Goal: Task Accomplishment & Management: Use online tool/utility

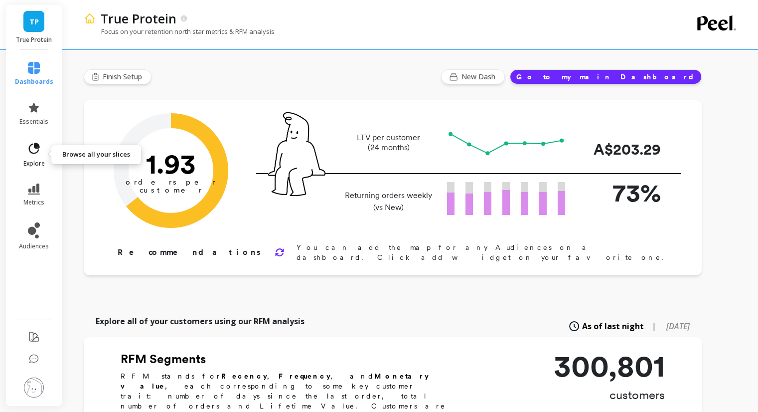
click at [29, 150] on icon at bounding box center [34, 147] width 11 height 11
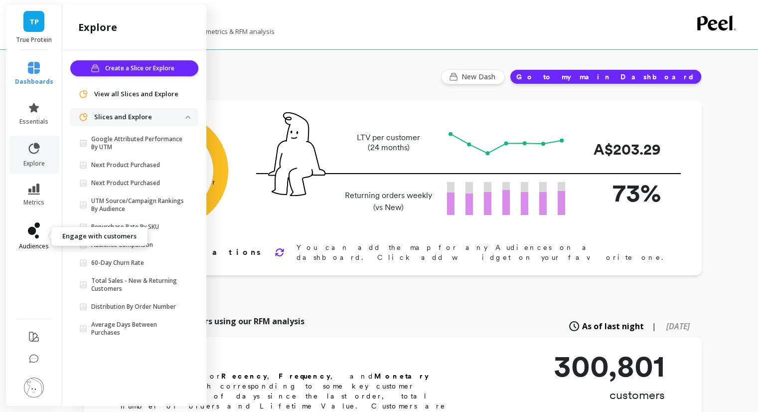
click at [28, 226] on icon at bounding box center [34, 230] width 12 height 16
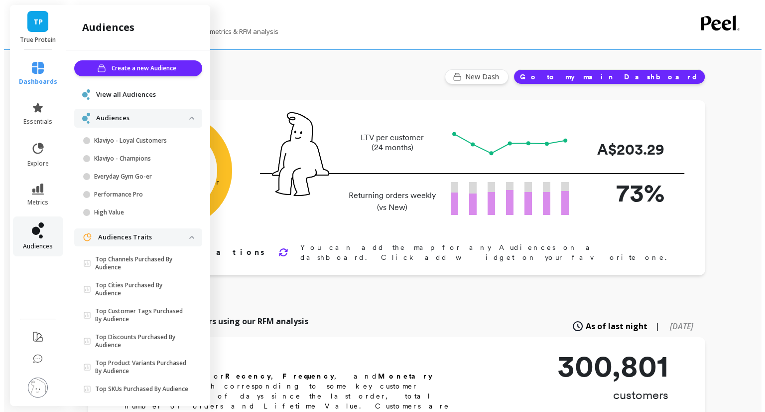
scroll to position [14, 0]
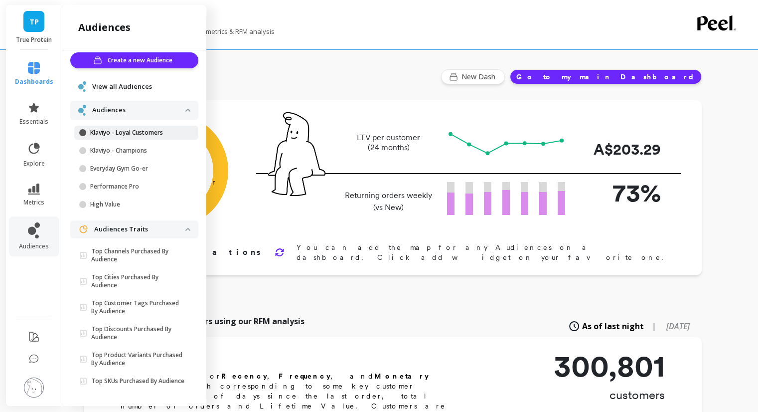
click at [115, 129] on p "Klaviyo - Loyal Customers" at bounding box center [137, 133] width 95 height 8
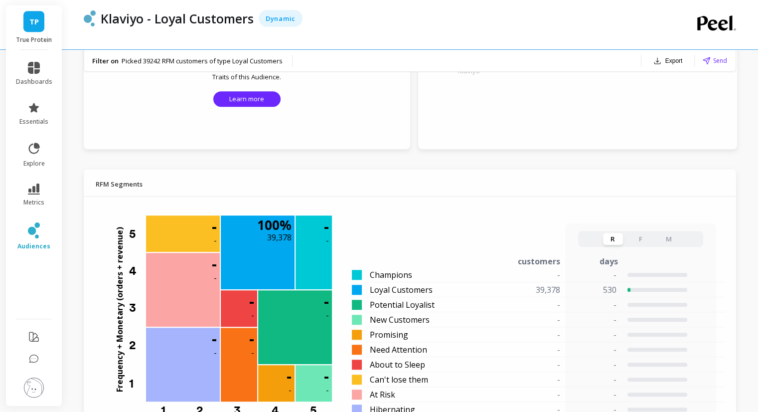
scroll to position [530, 0]
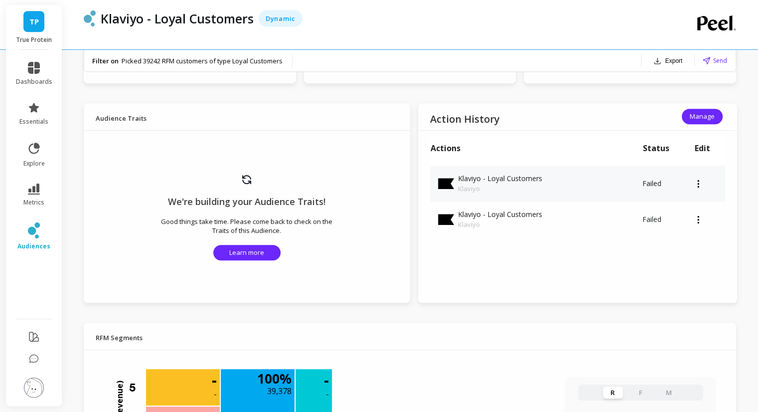
click at [697, 182] on icon at bounding box center [698, 183] width 2 height 8
click at [696, 121] on button "Manage" at bounding box center [702, 116] width 41 height 15
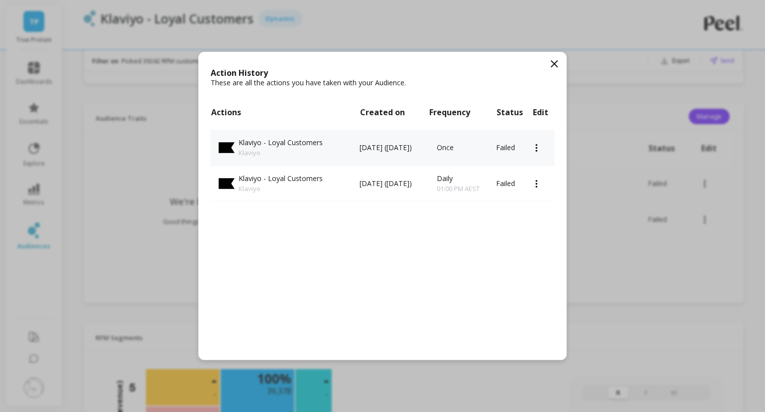
click at [538, 148] on icon at bounding box center [537, 147] width 2 height 8
click at [554, 65] on icon at bounding box center [555, 64] width 6 height 6
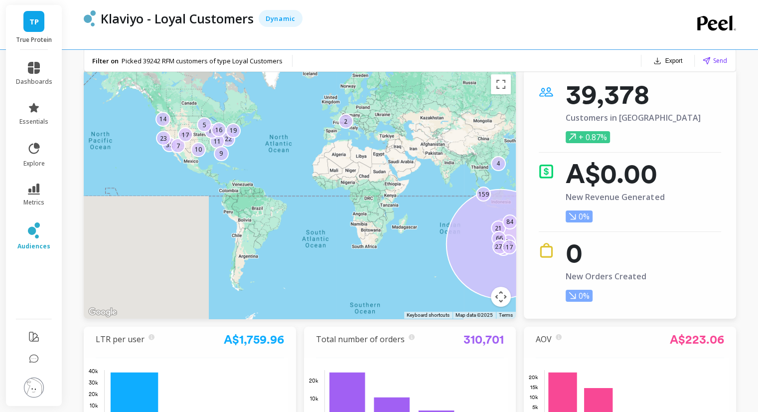
scroll to position [0, 0]
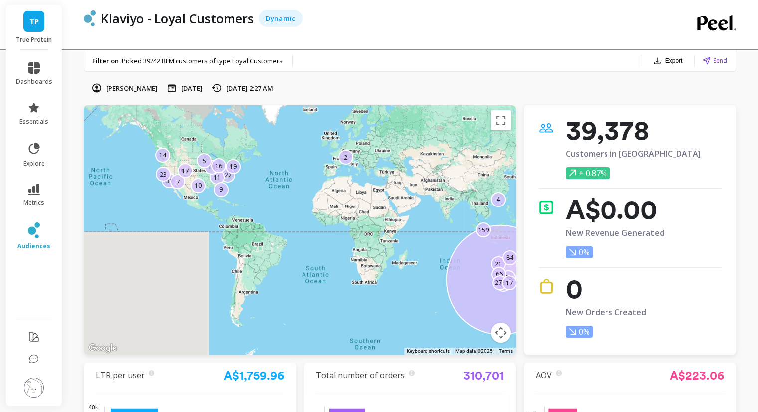
click at [713, 56] on span "Send" at bounding box center [720, 60] width 14 height 9
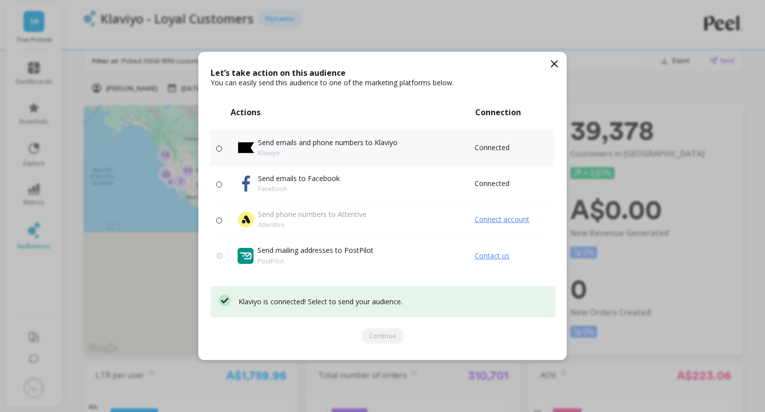
click at [301, 145] on p "Send emails and phone numbers to Klaviyo" at bounding box center [328, 143] width 140 height 10
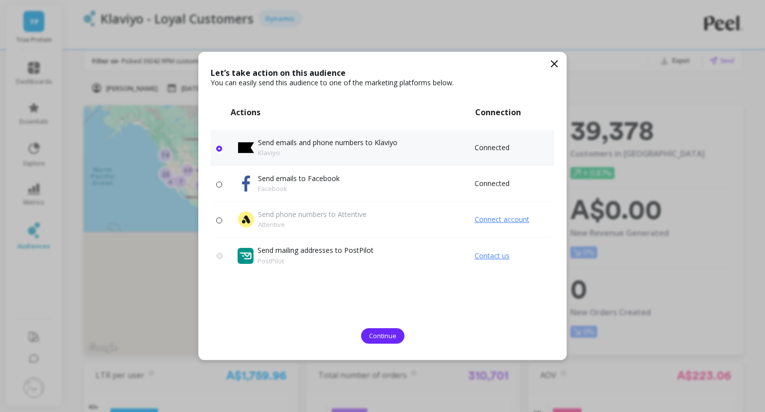
click at [552, 64] on icon at bounding box center [555, 64] width 12 height 12
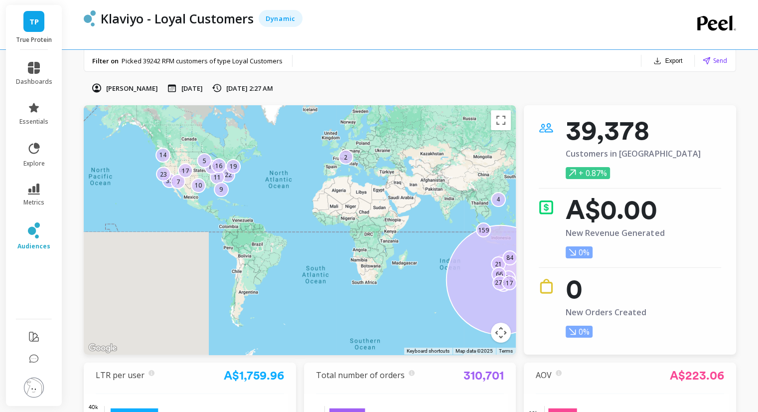
click at [234, 18] on p "Klaviyo - Loyal Customers" at bounding box center [177, 18] width 153 height 17
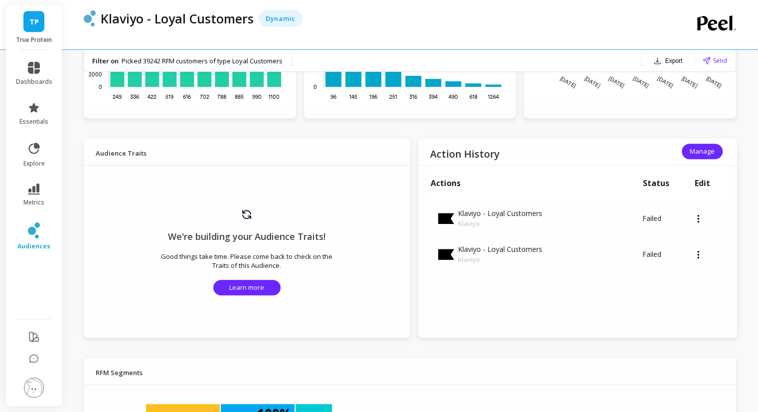
scroll to position [496, 0]
click at [695, 220] on td at bounding box center [709, 218] width 31 height 36
click at [698, 219] on icon at bounding box center [698, 218] width 2 height 8
click at [697, 253] on icon at bounding box center [698, 254] width 2 height 8
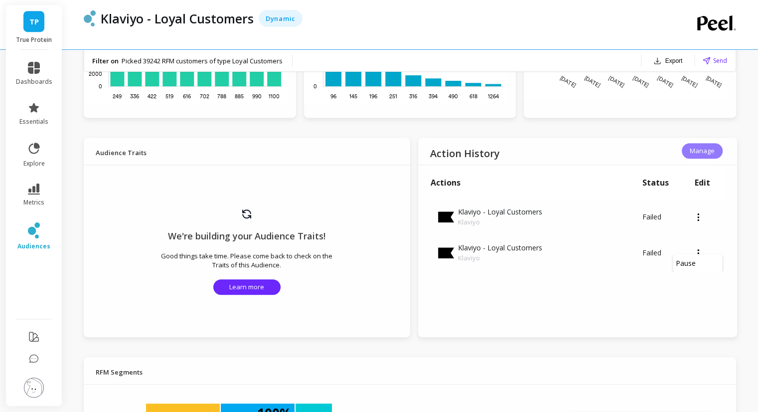
scroll to position [0, 0]
click at [700, 153] on span "Manage" at bounding box center [702, 150] width 25 height 9
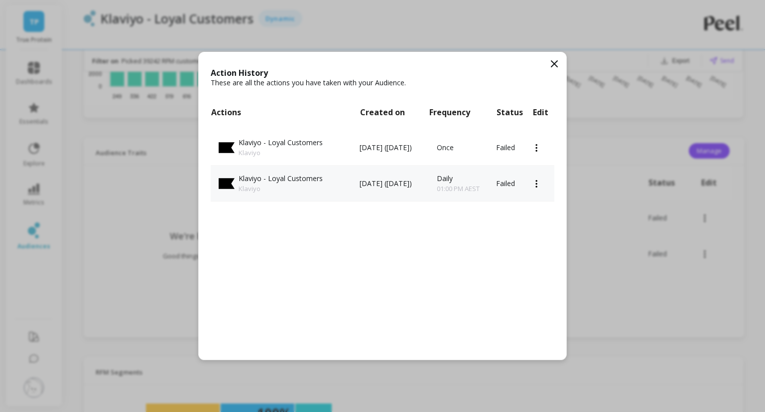
click at [536, 181] on td at bounding box center [544, 183] width 22 height 36
click at [539, 181] on td at bounding box center [544, 183] width 22 height 36
click at [538, 182] on icon at bounding box center [537, 183] width 2 height 8
click at [550, 68] on icon at bounding box center [555, 64] width 12 height 12
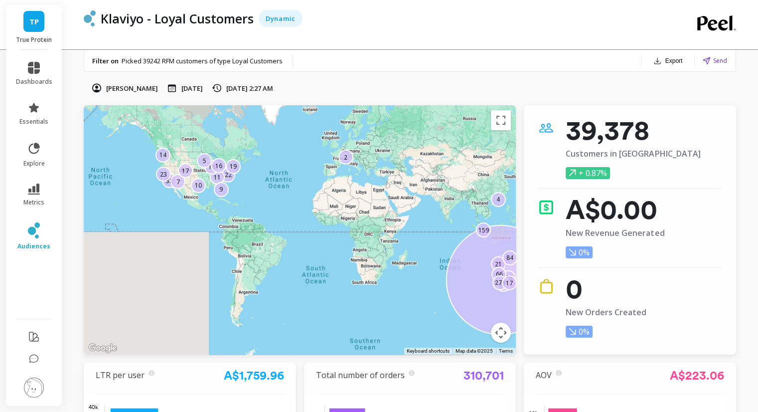
click at [714, 58] on span "Send" at bounding box center [720, 60] width 14 height 9
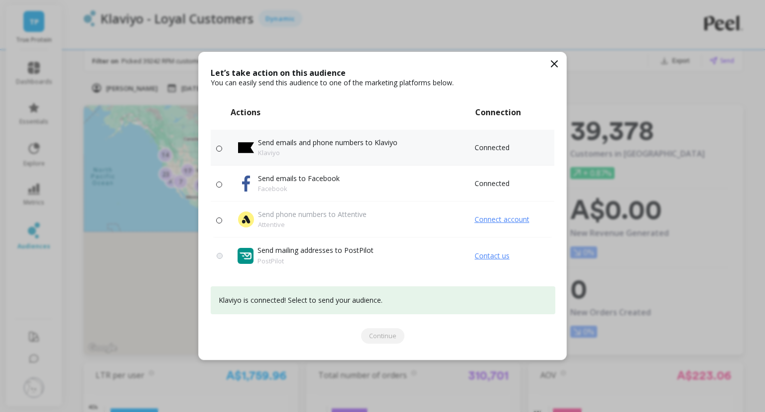
click at [337, 135] on td "Send emails and phone numbers to Klaviyo Klaviyo" at bounding box center [352, 148] width 244 height 36
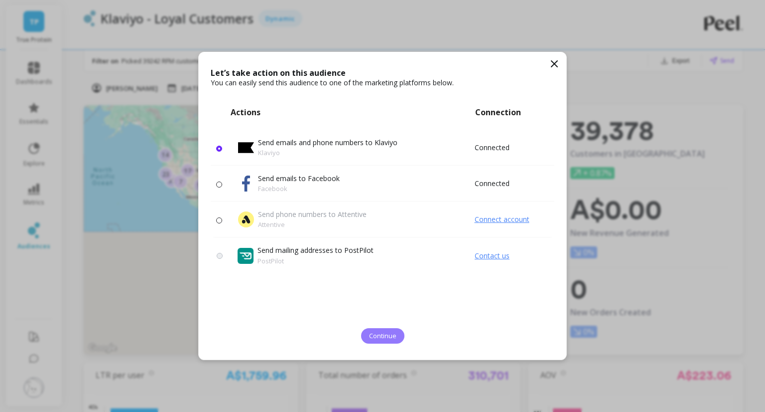
click at [387, 332] on span "Continue" at bounding box center [382, 335] width 27 height 9
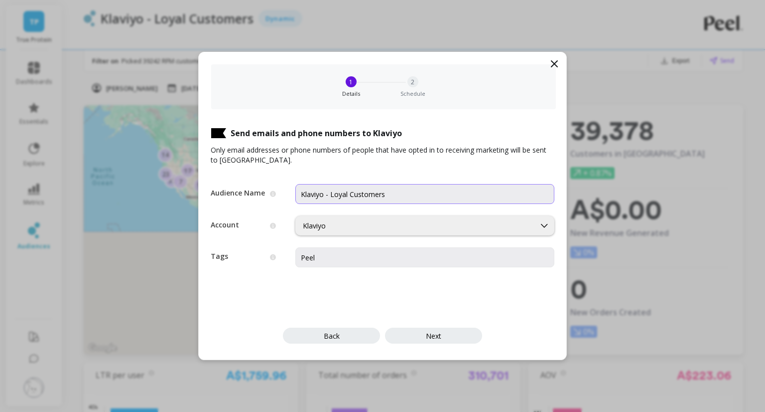
click at [325, 191] on input "Klaviyo - Loyal Customers" at bounding box center [424, 194] width 259 height 20
click at [397, 195] on input "Klaviyo - Loyal Customers" at bounding box center [424, 194] width 259 height 20
click at [302, 195] on input "Klaviyo - Loyal Customers" at bounding box center [424, 194] width 259 height 20
click at [387, 195] on input "Peel - Loyal Customers" at bounding box center [424, 194] width 259 height 20
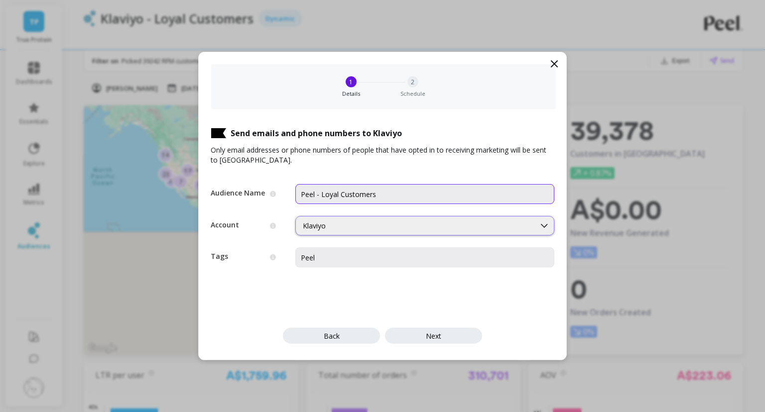
type input "Peel - Loyal Customers"
click at [367, 223] on div "Klaviyo" at bounding box center [415, 225] width 225 height 9
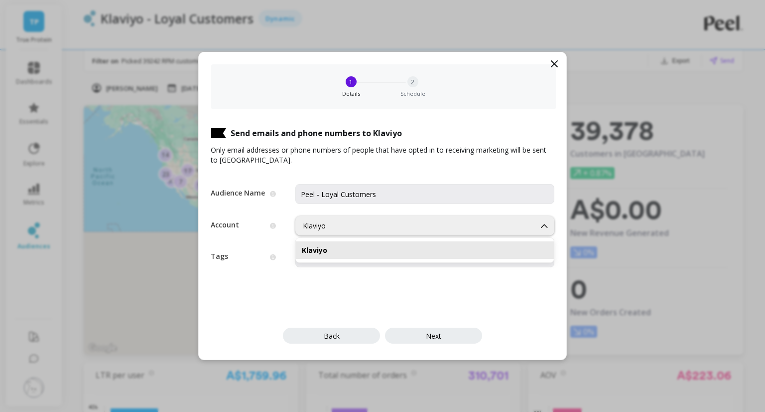
click at [367, 223] on div "Klaviyo" at bounding box center [415, 225] width 225 height 9
click at [378, 198] on input "Peel - Loyal Customers" at bounding box center [424, 194] width 259 height 20
click at [360, 261] on input "Peel" at bounding box center [424, 257] width 259 height 20
click at [398, 193] on input "Peel - Loyal Customers" at bounding box center [424, 194] width 259 height 20
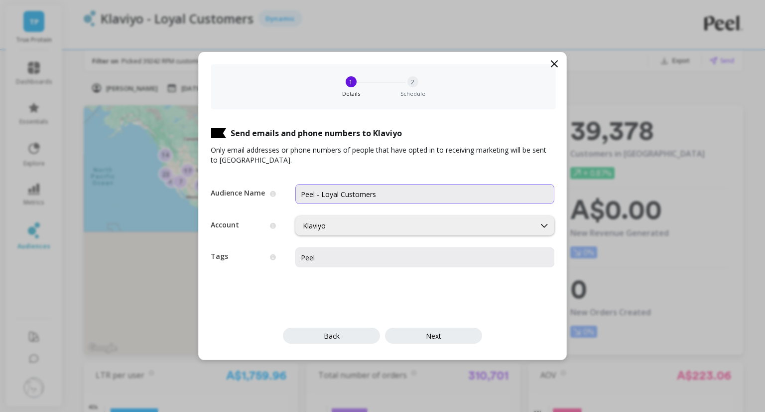
click at [398, 193] on input "Peel - Loyal Customers" at bounding box center [424, 194] width 259 height 20
click at [428, 329] on button "Next" at bounding box center [433, 335] width 97 height 16
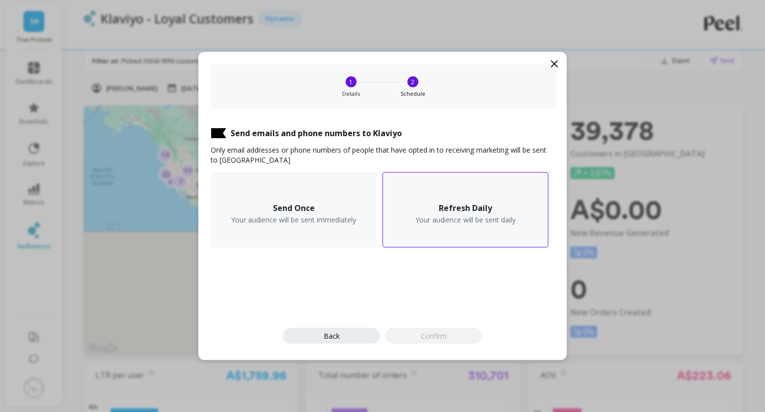
click at [487, 224] on div "Refresh Daily Your audience will be sent daily" at bounding box center [466, 209] width 166 height 75
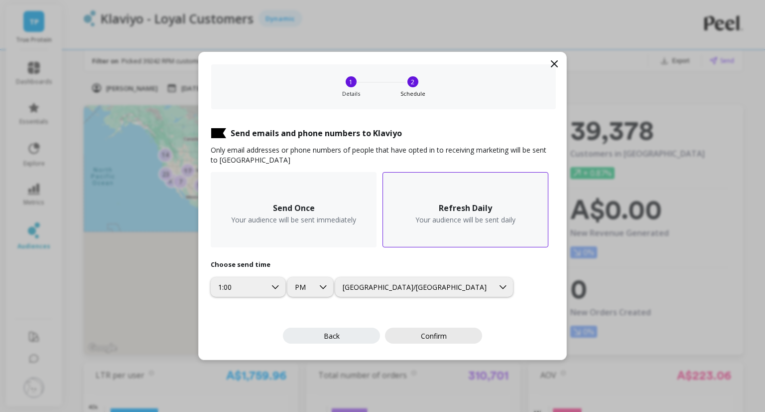
click at [458, 335] on button "Confirm" at bounding box center [433, 335] width 97 height 16
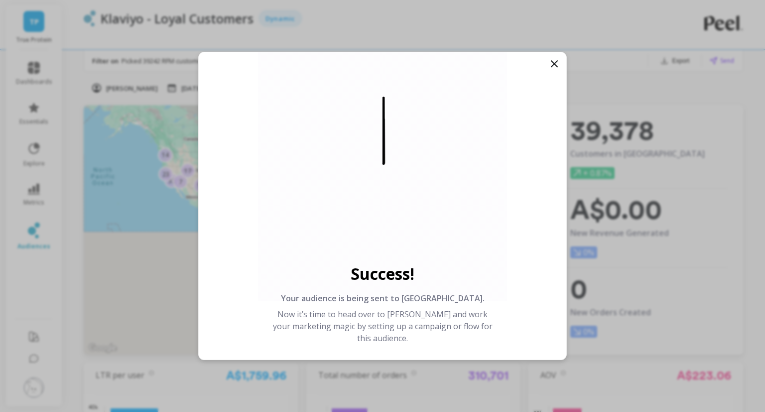
click at [553, 61] on icon at bounding box center [555, 64] width 12 height 12
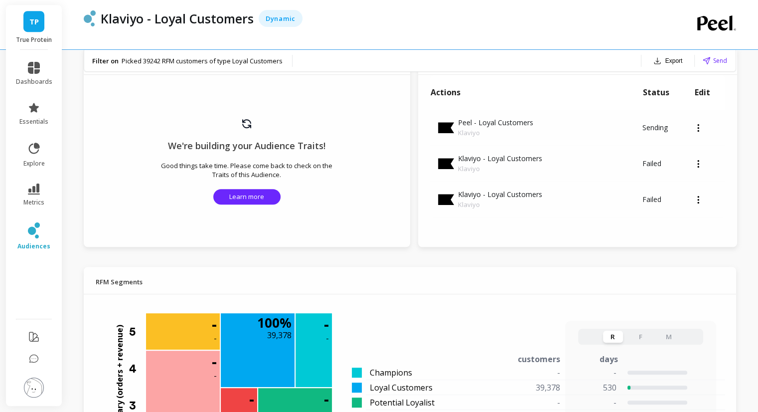
scroll to position [586, 0]
click at [698, 130] on icon at bounding box center [698, 128] width 2 height 8
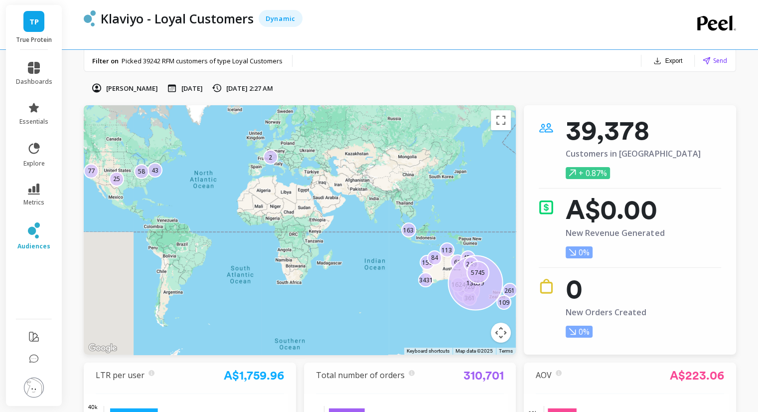
click at [39, 391] on img at bounding box center [34, 387] width 20 height 20
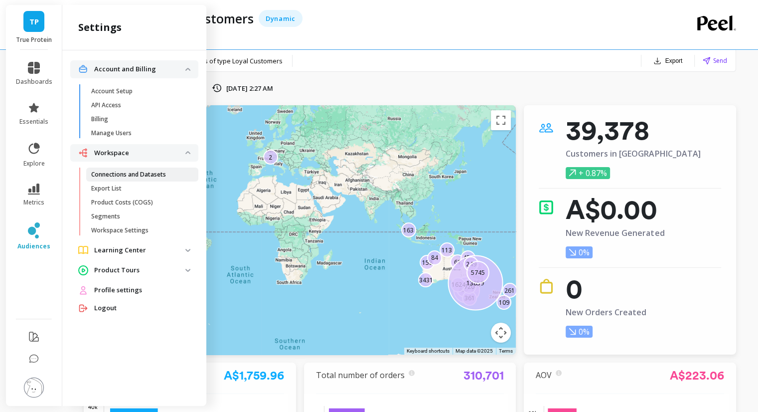
click at [140, 172] on p "Connections and Datasets" at bounding box center [128, 174] width 75 height 8
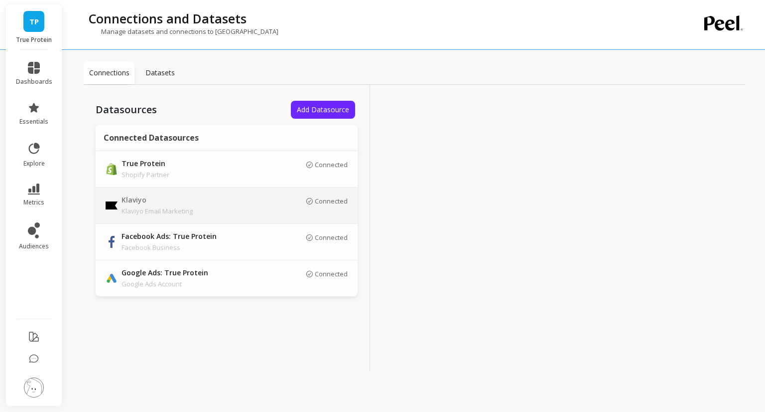
click at [231, 216] on td "Klaviyo Klaviyo Email Marketing" at bounding box center [174, 205] width 157 height 36
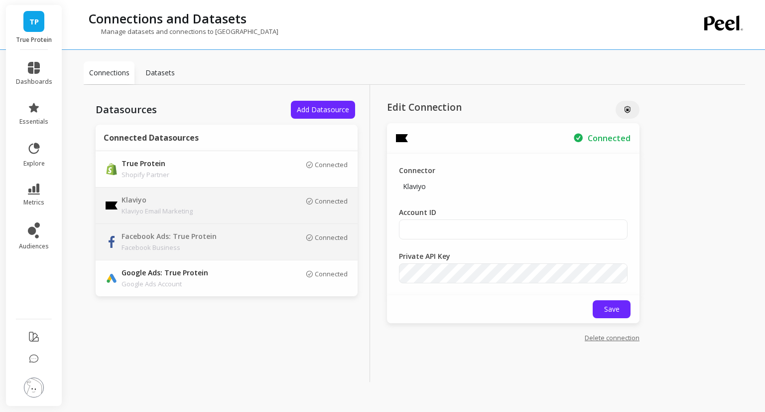
click at [182, 248] on p "Facebook Business" at bounding box center [192, 247] width 140 height 10
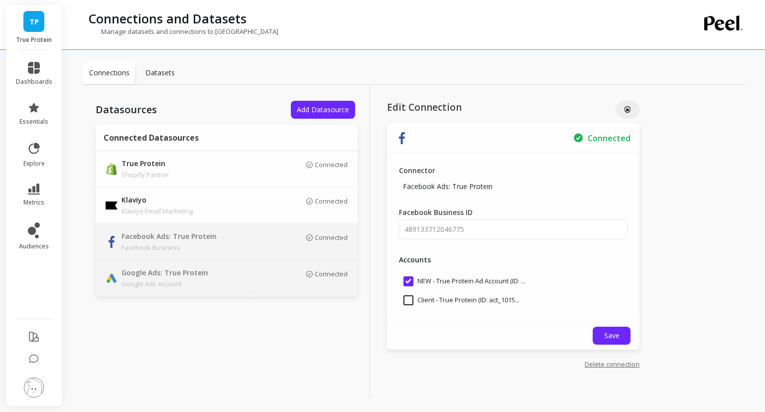
click at [222, 274] on p "Google Ads: True Protein" at bounding box center [192, 273] width 140 height 11
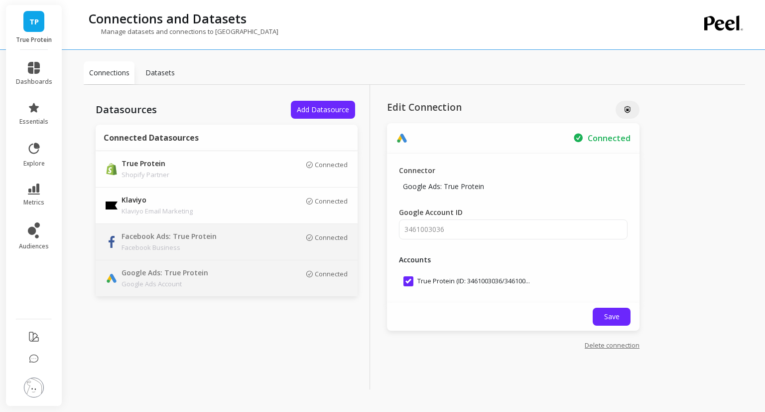
click at [224, 242] on p "Facebook Business" at bounding box center [192, 247] width 140 height 10
type input "489133712046775"
checkbox input "true"
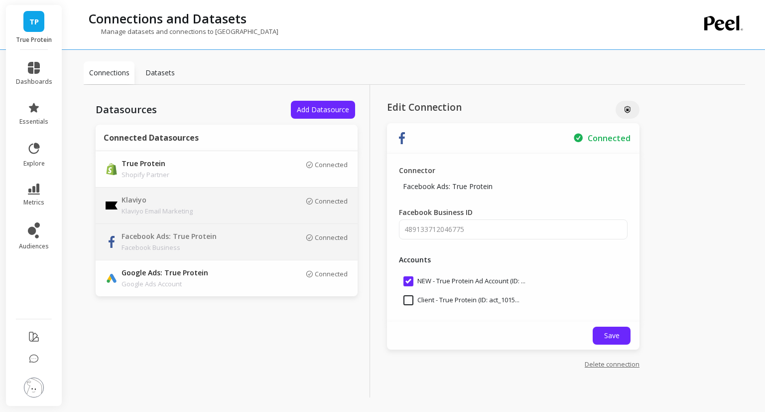
click at [220, 206] on p "Klaviyo Email Marketing" at bounding box center [192, 211] width 140 height 10
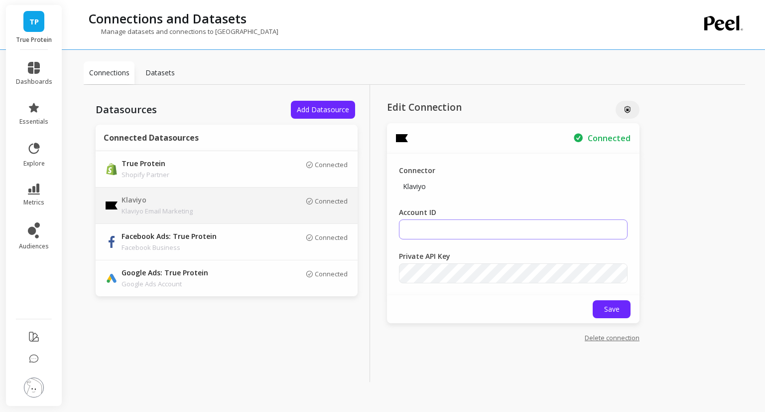
click at [490, 227] on input "Account ID" at bounding box center [513, 229] width 229 height 20
click at [453, 231] on input "Account ID" at bounding box center [513, 229] width 229 height 20
click at [443, 240] on div "Connector Klaviyo Account ID Private API Key" at bounding box center [513, 223] width 253 height 141
click at [448, 231] on input "Account ID" at bounding box center [513, 229] width 229 height 20
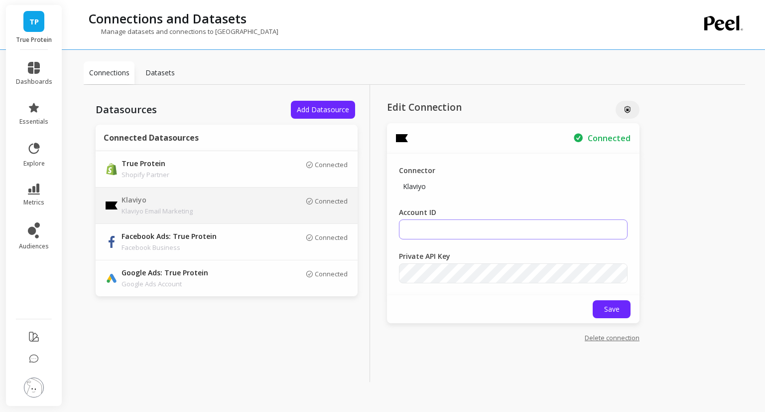
click at [449, 230] on input "Account ID" at bounding box center [513, 229] width 229 height 20
click at [521, 226] on input "Account ID" at bounding box center [513, 229] width 229 height 20
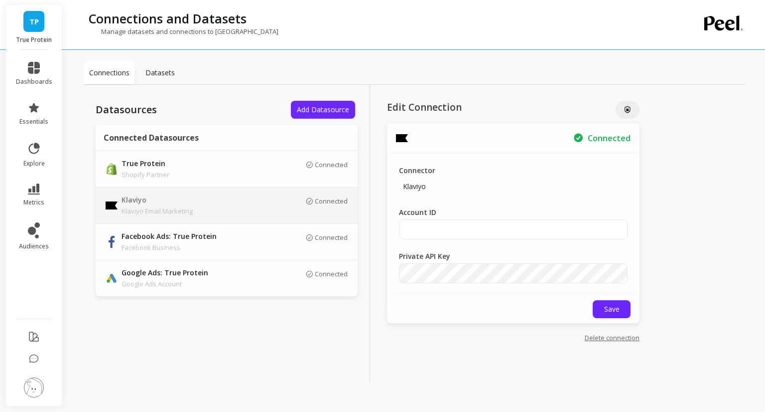
drag, startPoint x: 171, startPoint y: 73, endPoint x: 149, endPoint y: 70, distance: 22.1
click at [149, 70] on p "Datasets" at bounding box center [159, 73] width 29 height 10
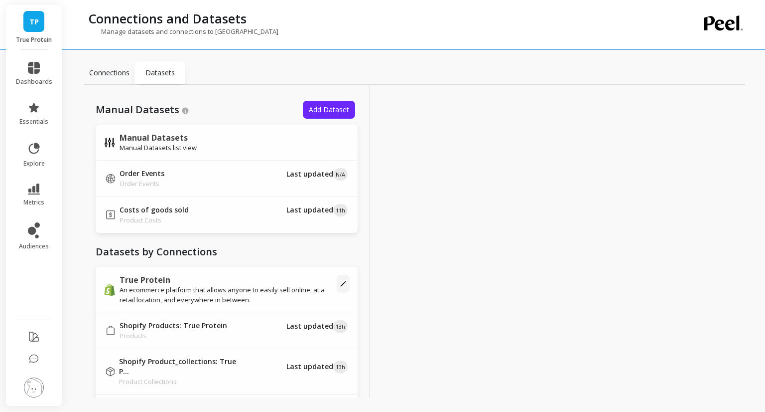
click at [117, 75] on p "Connections" at bounding box center [109, 73] width 40 height 10
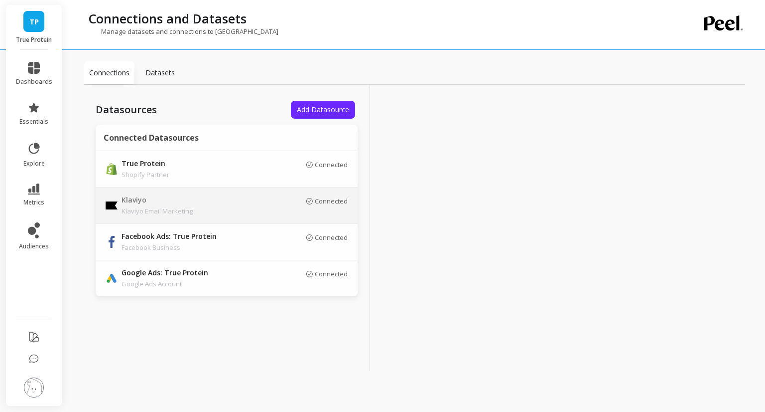
drag, startPoint x: 337, startPoint y: 198, endPoint x: 248, endPoint y: 201, distance: 88.7
click at [248, 201] on p "Klaviyo" at bounding box center [192, 200] width 140 height 11
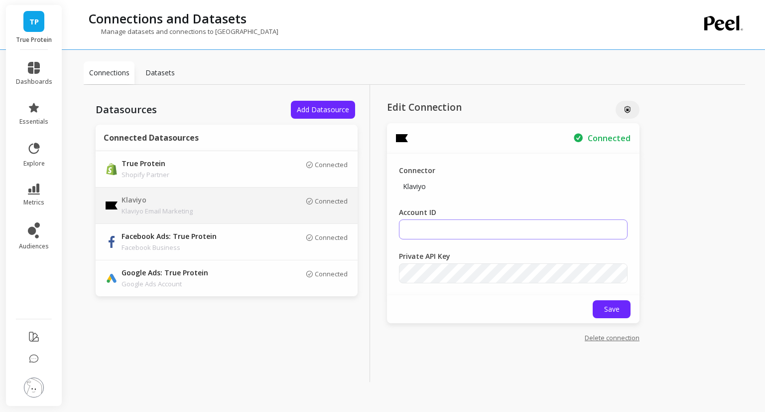
click at [405, 226] on input "Account ID" at bounding box center [513, 229] width 229 height 20
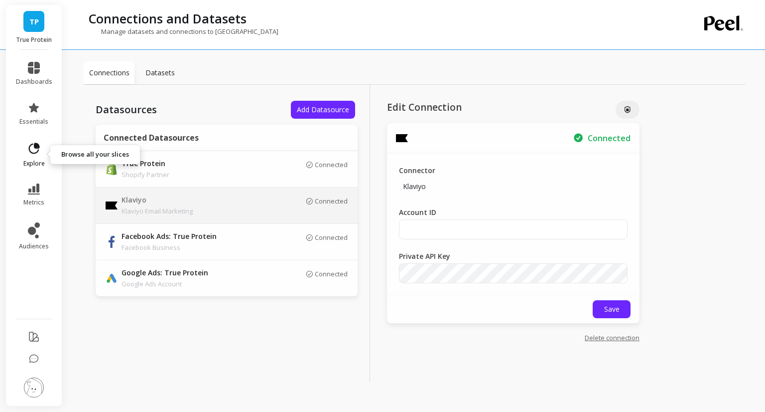
click at [29, 149] on icon at bounding box center [34, 147] width 11 height 11
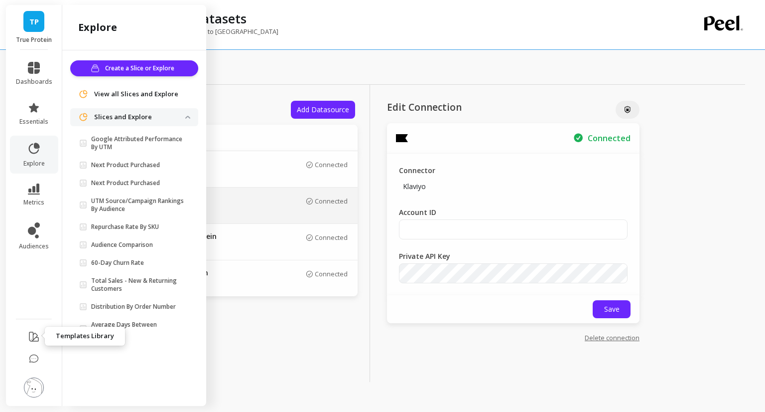
click at [29, 330] on icon at bounding box center [34, 336] width 12 height 12
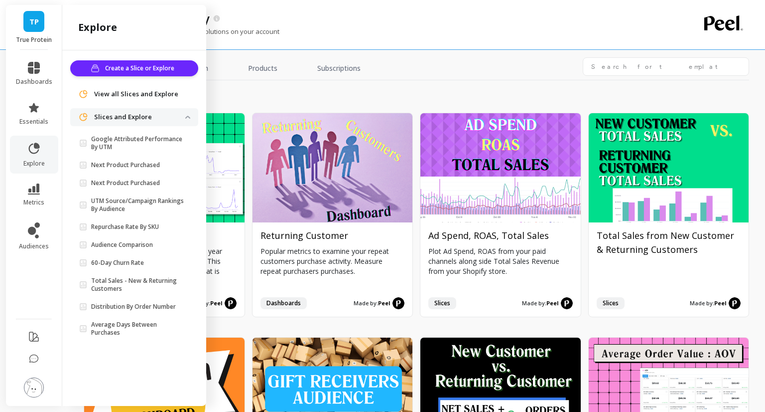
click at [363, 90] on h2 "growth" at bounding box center [417, 97] width 666 height 14
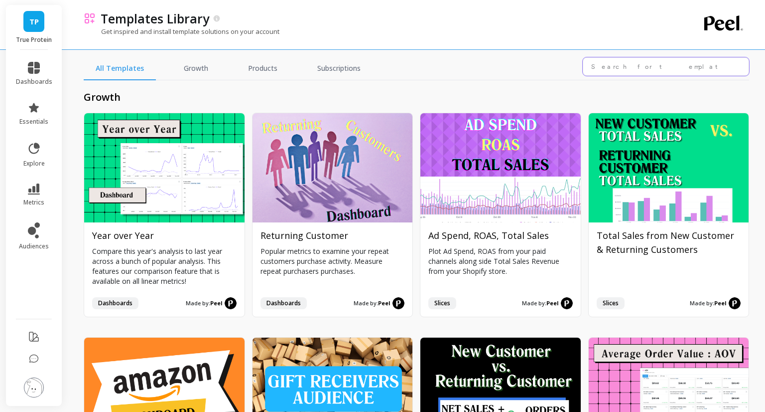
click at [648, 71] on input "text" at bounding box center [666, 66] width 166 height 18
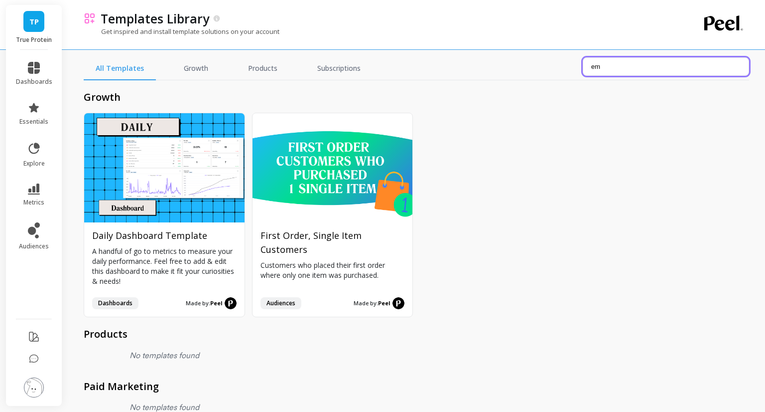
type input "e"
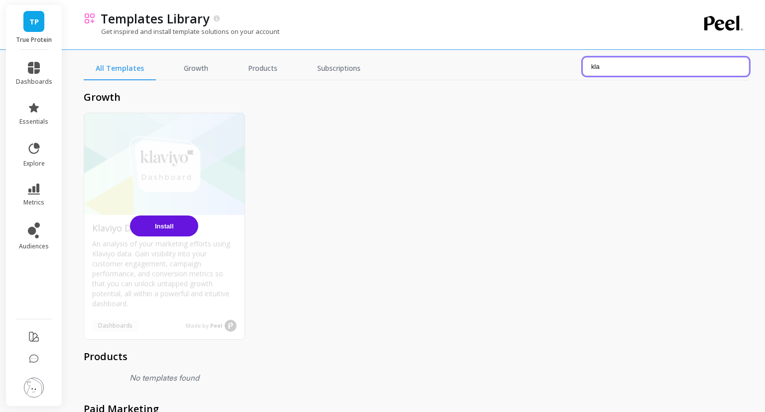
type input "kla"
click at [106, 284] on div "Install" at bounding box center [164, 226] width 160 height 226
click at [174, 221] on button "Install" at bounding box center [164, 225] width 68 height 21
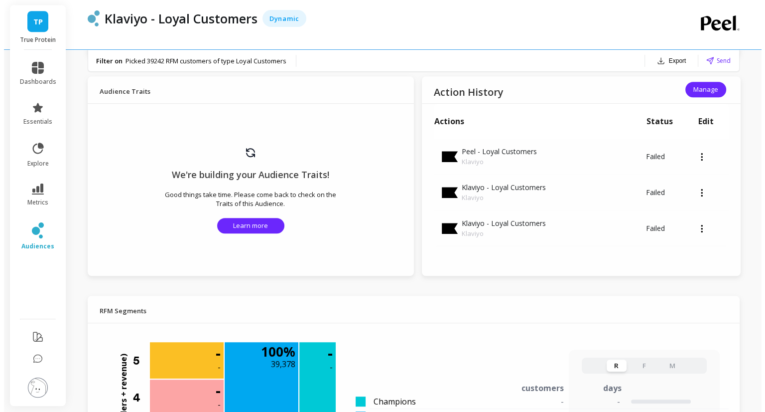
scroll to position [558, 0]
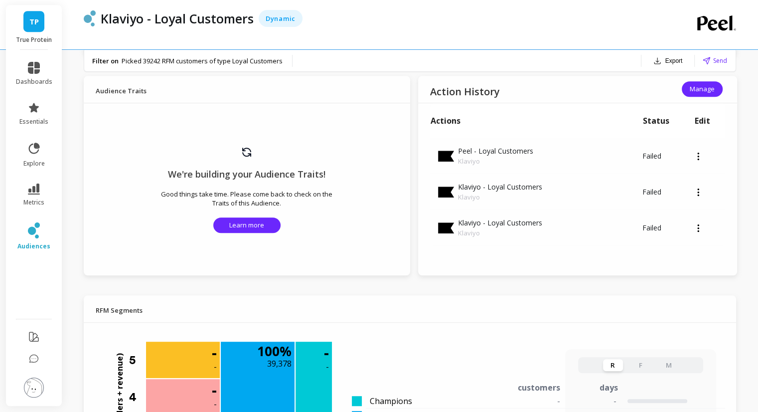
click at [713, 58] on span "Send" at bounding box center [720, 60] width 14 height 9
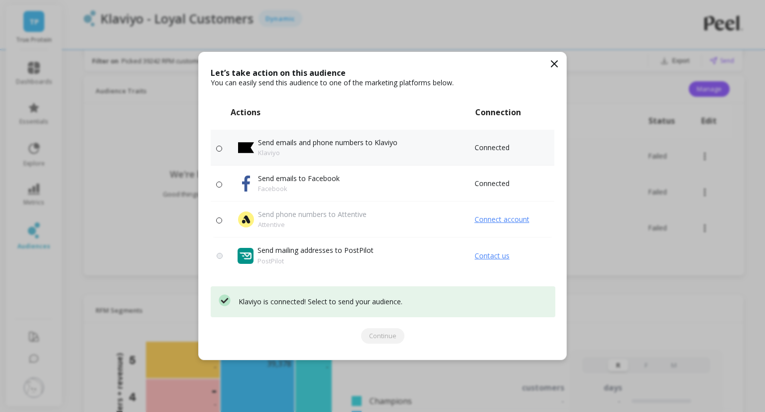
click at [457, 155] on div "Send emails and phone numbers to Klaviyo Klaviyo" at bounding box center [356, 148] width 236 height 20
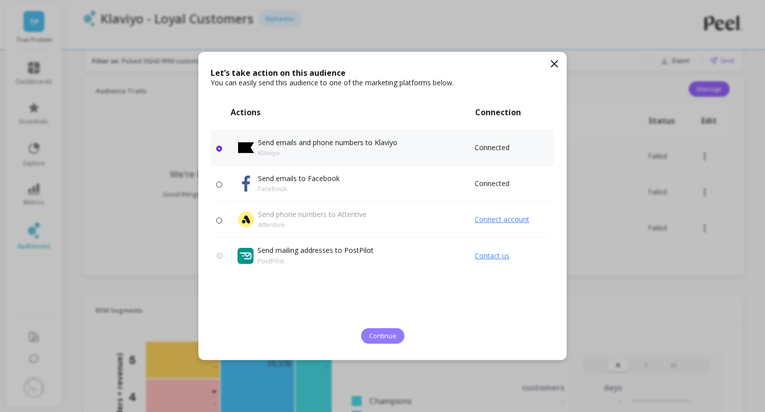
click at [380, 335] on span "Continue" at bounding box center [382, 335] width 27 height 9
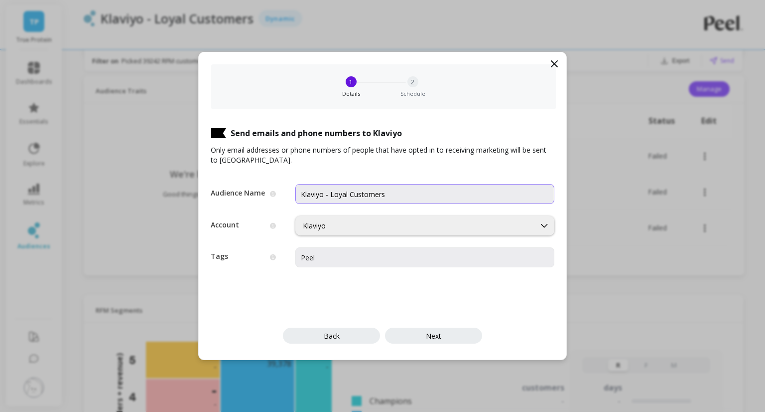
click at [306, 192] on input "Klaviyo - Loyal Customers" at bounding box center [424, 194] width 259 height 20
type input "Peel - Loyal Customers"
click at [424, 229] on div "Klaviyo" at bounding box center [415, 225] width 225 height 9
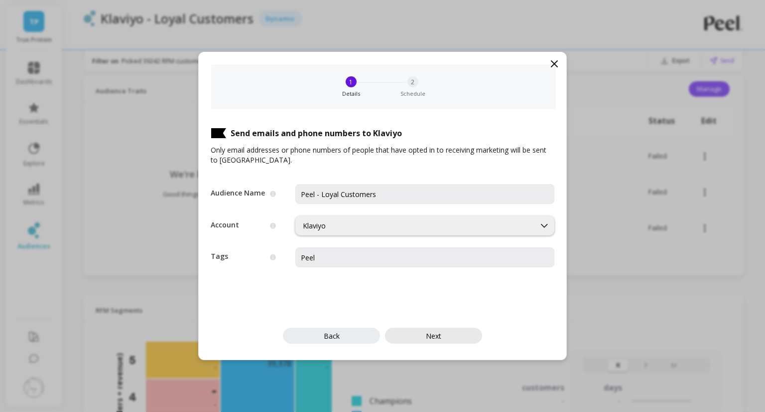
click at [428, 332] on span "Next" at bounding box center [433, 335] width 15 height 9
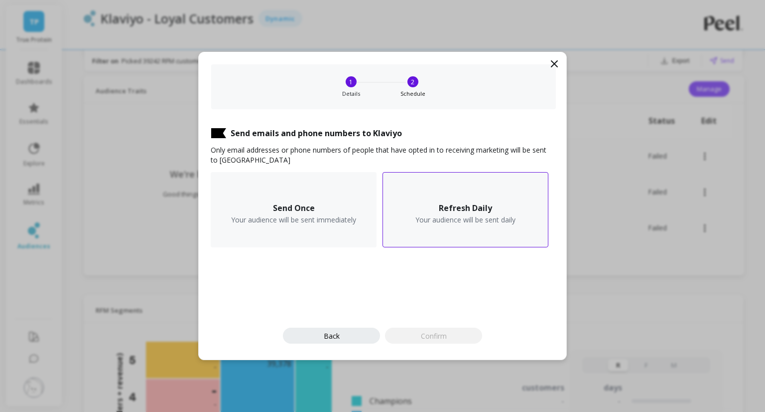
click at [478, 227] on div "Refresh Daily Your audience will be sent daily" at bounding box center [466, 209] width 166 height 75
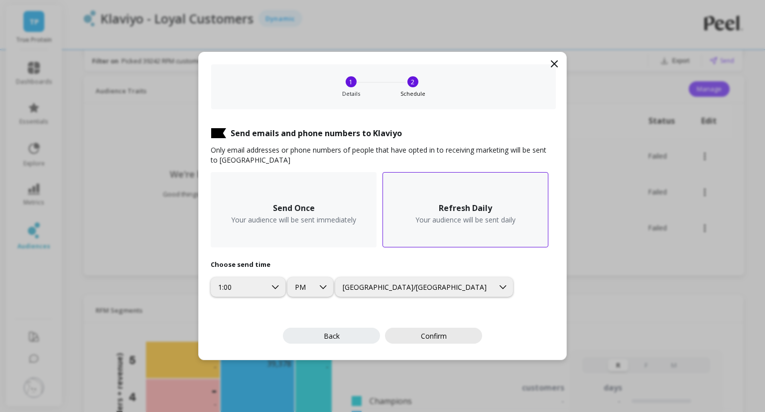
click at [442, 334] on span "Confirm" at bounding box center [434, 335] width 26 height 9
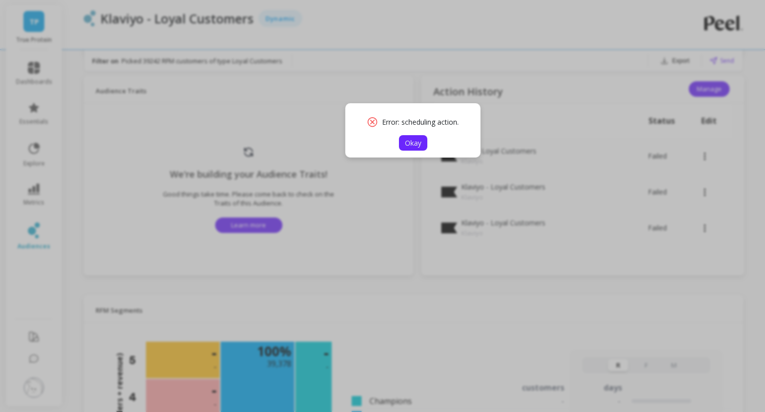
click at [413, 138] on span "Okay" at bounding box center [413, 142] width 16 height 9
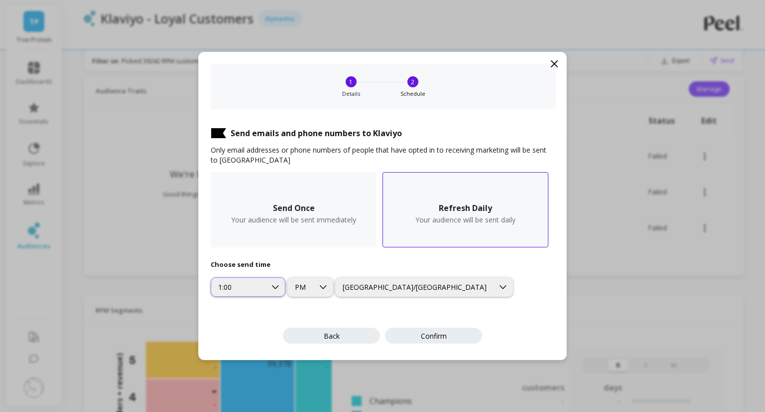
click at [255, 285] on div "1:00" at bounding box center [238, 286] width 41 height 9
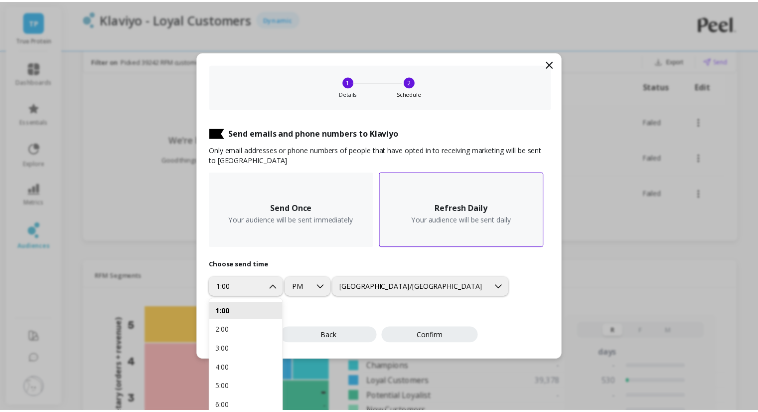
scroll to position [596, 0]
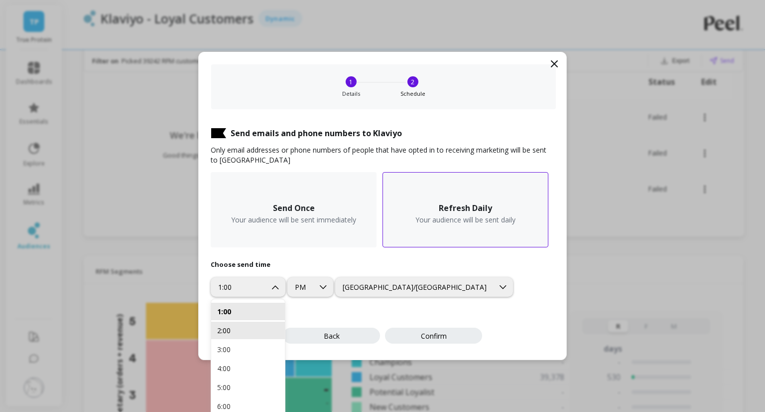
click at [240, 329] on div "2:00" at bounding box center [248, 329] width 62 height 9
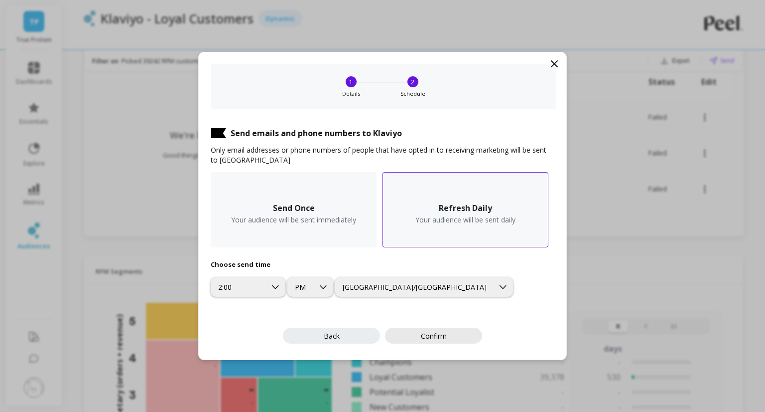
click at [417, 337] on button "Confirm" at bounding box center [433, 335] width 97 height 16
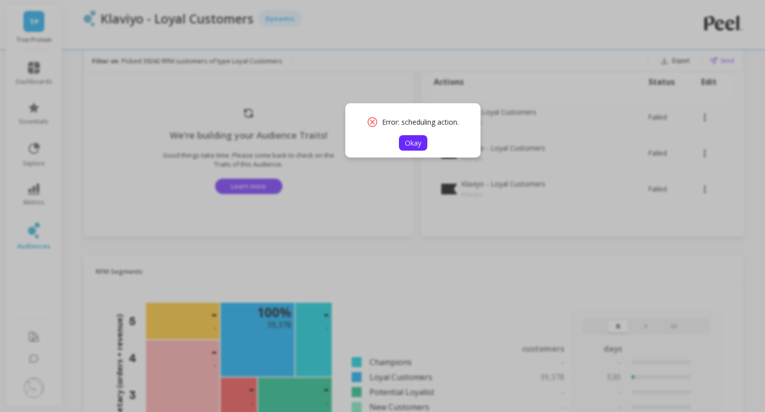
click at [413, 142] on span "Okay" at bounding box center [413, 142] width 16 height 9
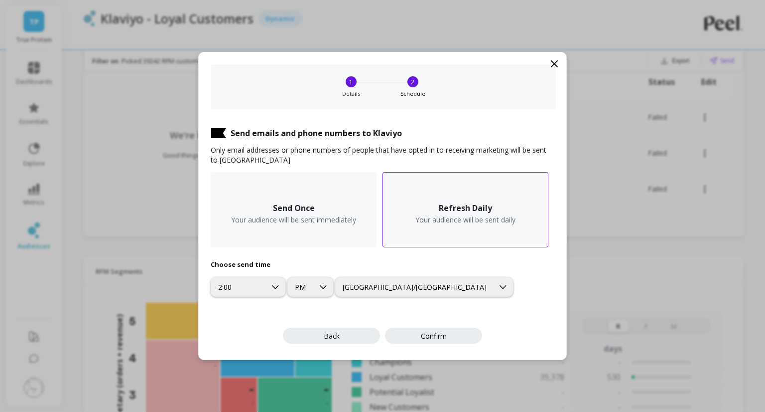
click at [550, 61] on icon at bounding box center [555, 64] width 12 height 12
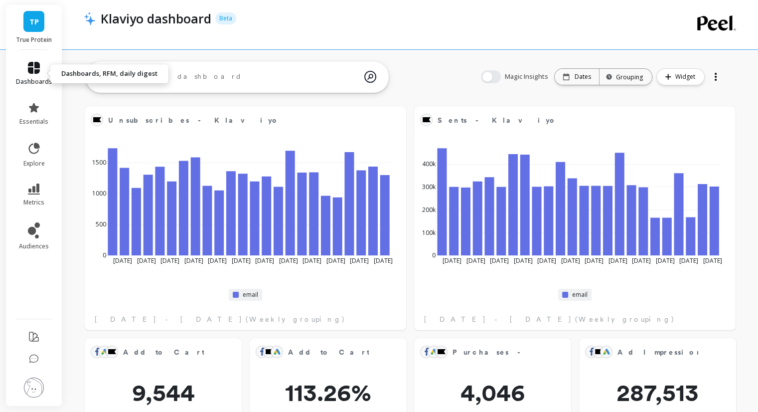
click at [30, 63] on icon at bounding box center [34, 68] width 12 height 12
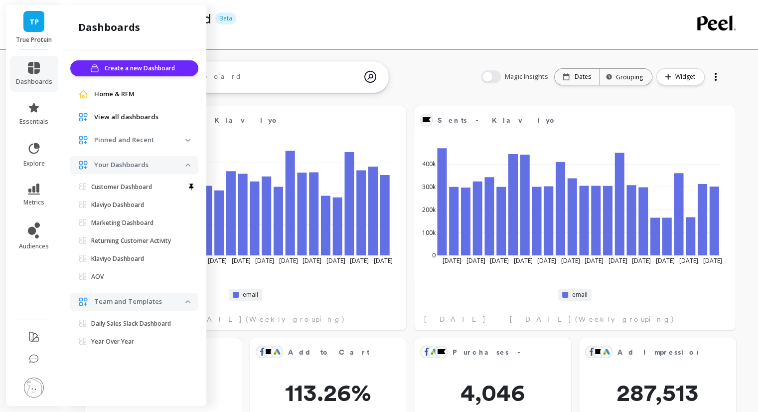
click at [128, 114] on span "View all dashboards" at bounding box center [126, 117] width 64 height 10
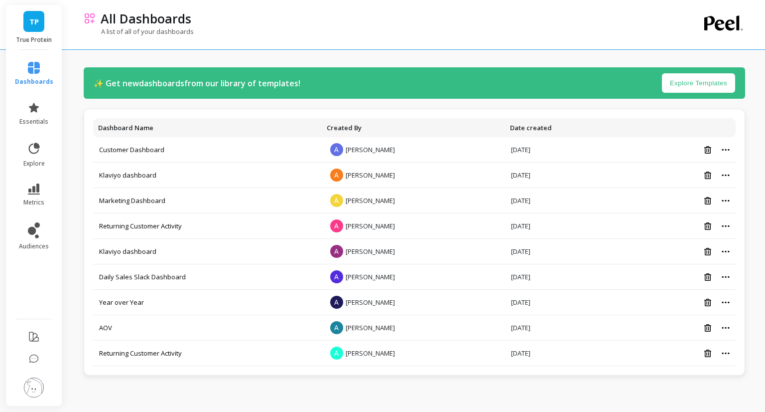
click at [28, 16] on link "TP" at bounding box center [33, 21] width 21 height 21
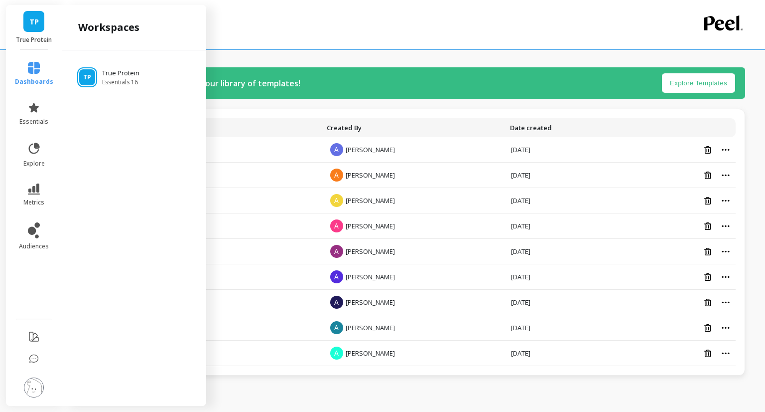
click at [138, 63] on ul "TP True Protein Essentials 16" at bounding box center [134, 73] width 128 height 26
click at [127, 75] on p "True Protein" at bounding box center [122, 73] width 40 height 10
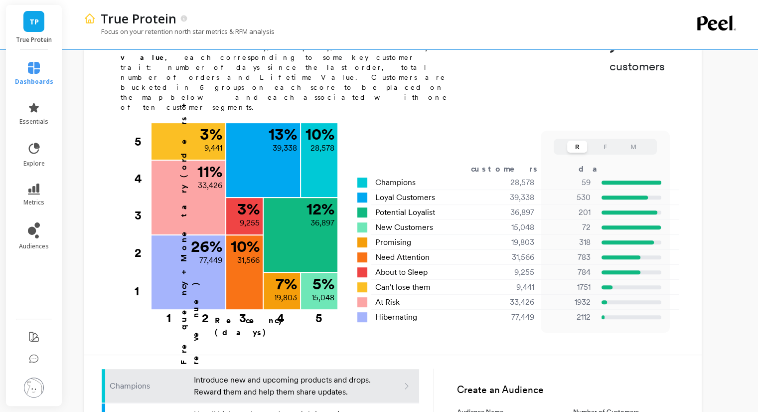
scroll to position [325, 0]
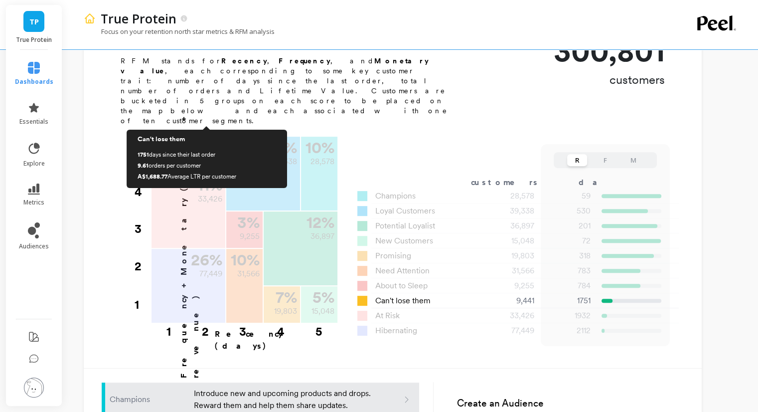
click at [213, 137] on div "3 % 9,441" at bounding box center [188, 154] width 74 height 34
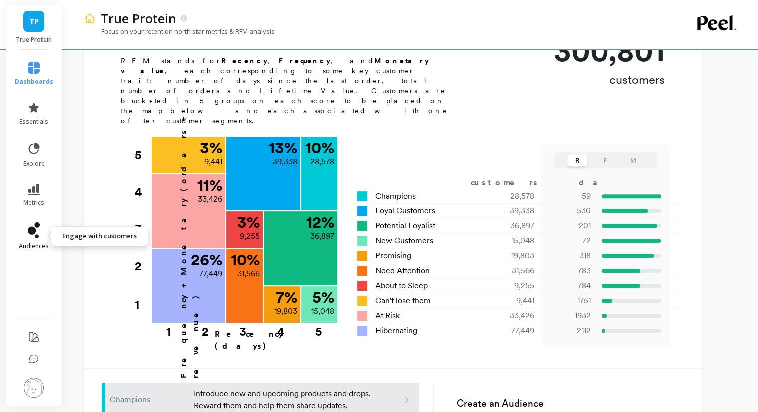
click at [22, 230] on link "audiences" at bounding box center [34, 236] width 38 height 28
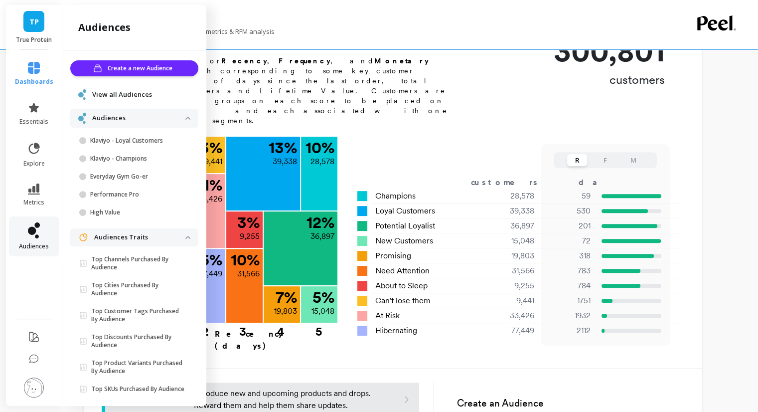
scroll to position [14, 0]
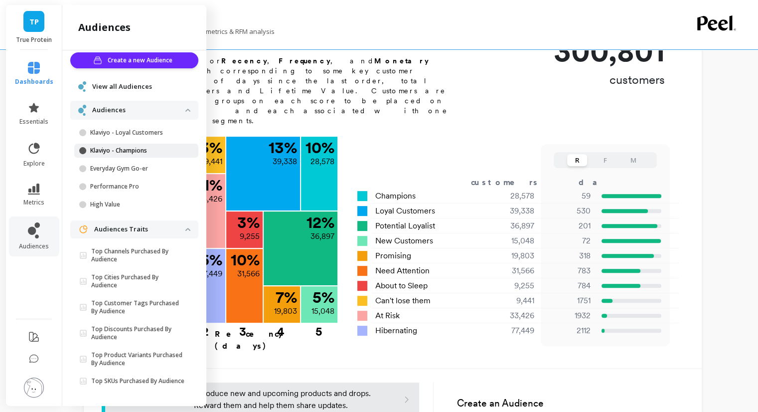
click at [138, 146] on p "Klaviyo - Champions" at bounding box center [137, 150] width 95 height 8
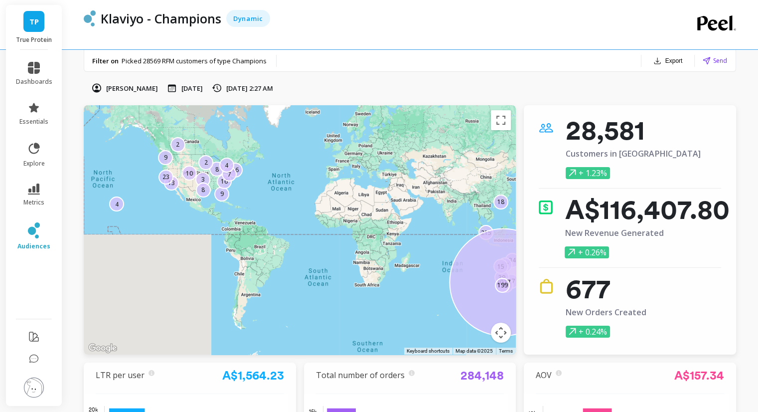
click at [705, 59] on icon at bounding box center [705, 60] width 7 height 7
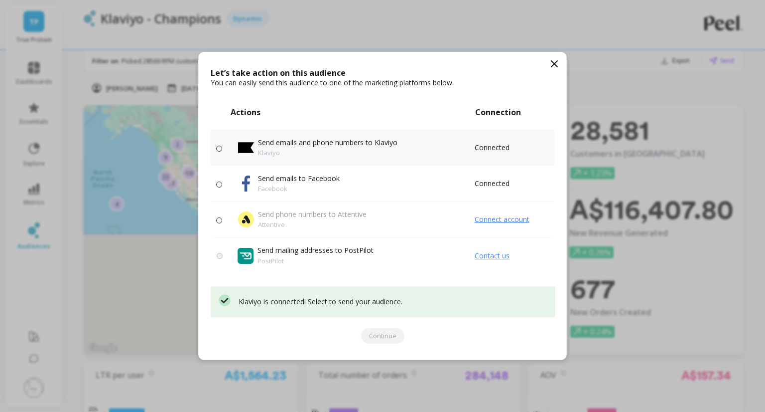
click at [337, 146] on p "Send emails and phone numbers to Klaviyo" at bounding box center [328, 143] width 140 height 10
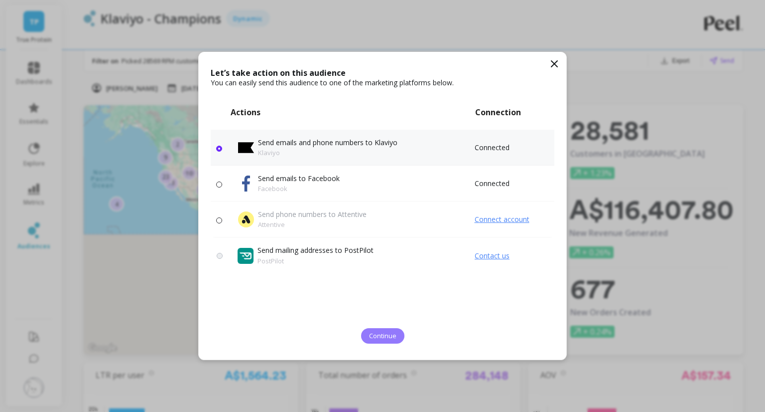
click at [386, 336] on span "Continue" at bounding box center [382, 335] width 27 height 9
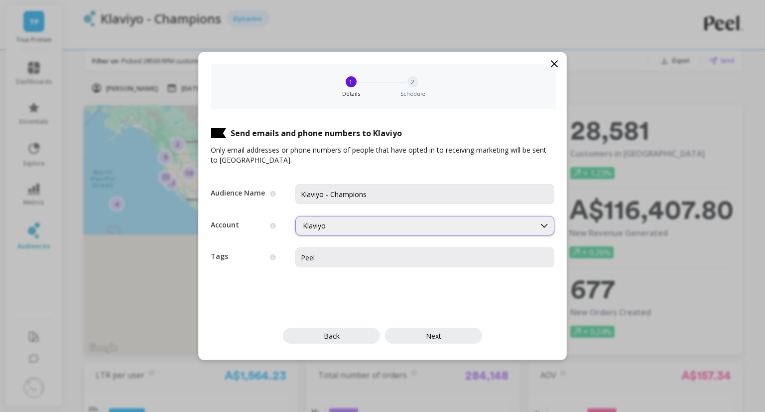
click at [337, 224] on div "Klaviyo" at bounding box center [415, 225] width 225 height 9
click at [552, 61] on icon at bounding box center [555, 64] width 6 height 6
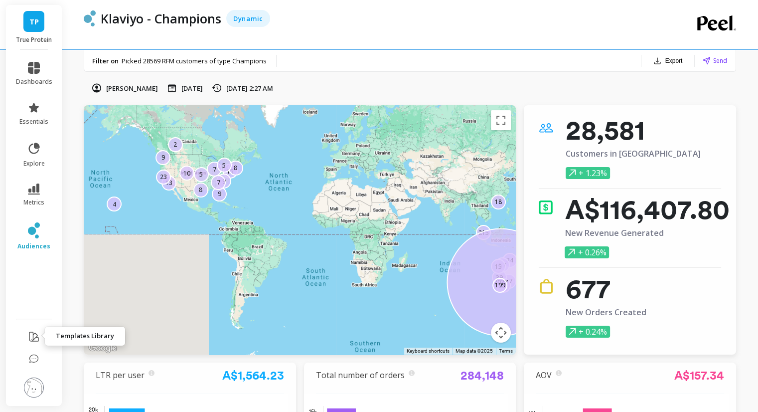
click at [36, 336] on icon at bounding box center [34, 336] width 12 height 12
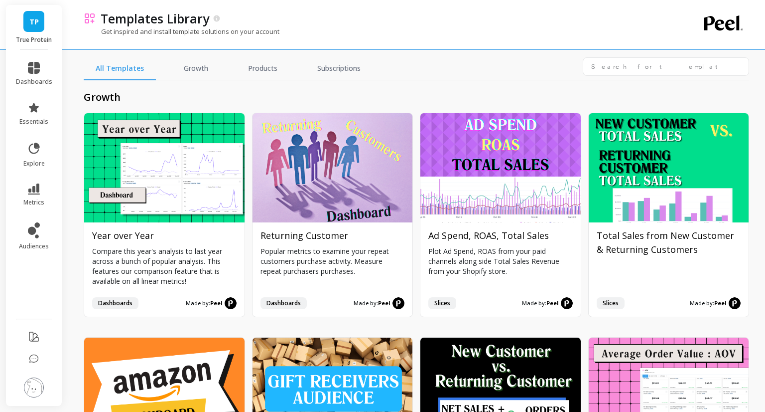
click at [32, 385] on img at bounding box center [34, 387] width 20 height 20
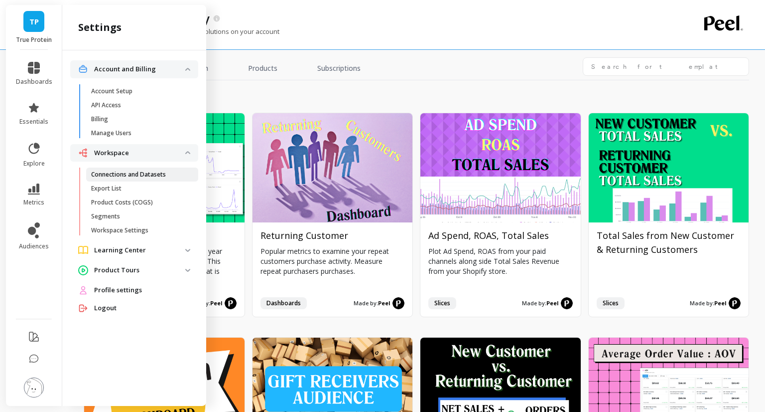
click at [149, 178] on link "Connections and Datasets" at bounding box center [142, 174] width 112 height 14
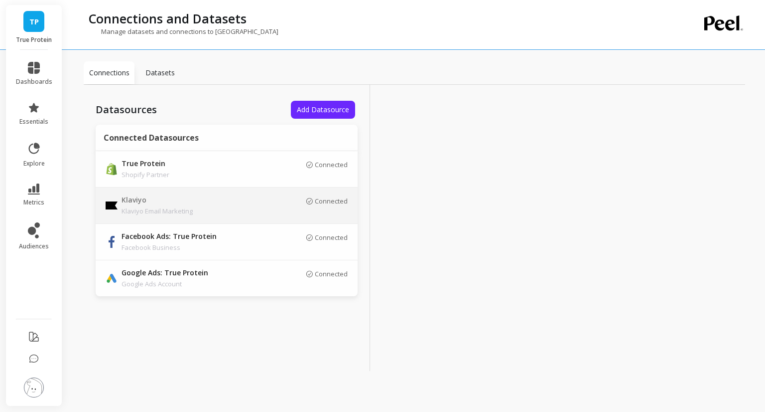
click at [238, 208] on p "Klaviyo Email Marketing" at bounding box center [192, 211] width 140 height 10
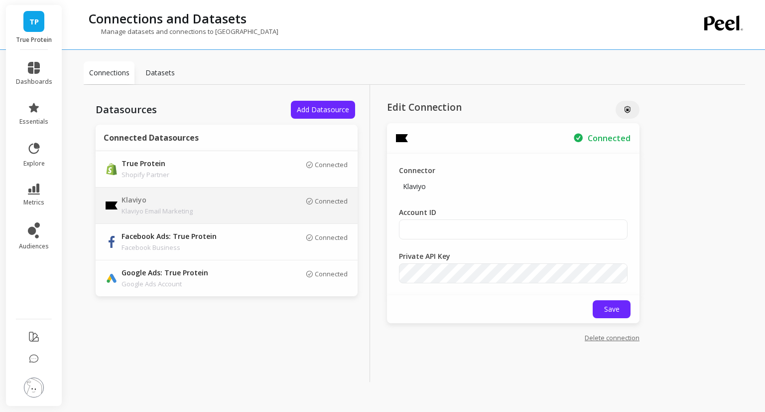
click at [618, 340] on link "Delete connection" at bounding box center [612, 337] width 55 height 9
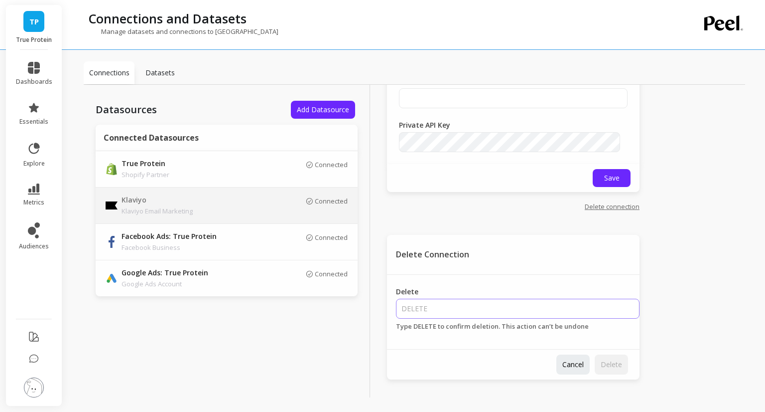
click at [548, 299] on input "Delete" at bounding box center [518, 308] width 244 height 20
type input "DELETE"
click at [602, 361] on span "Delete" at bounding box center [611, 363] width 21 height 9
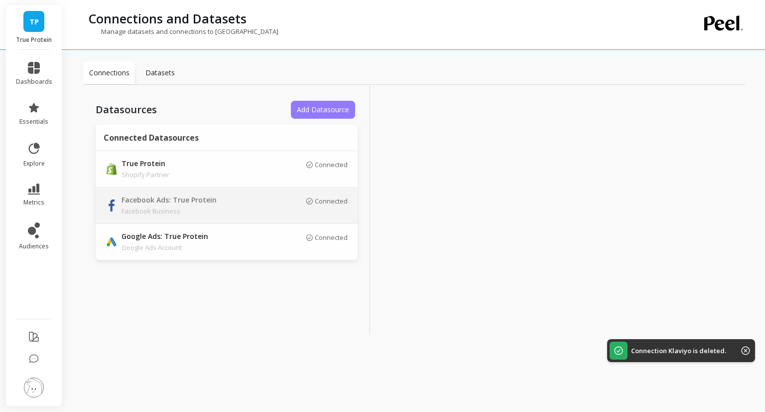
click at [341, 105] on span "Add Datasource" at bounding box center [323, 109] width 52 height 9
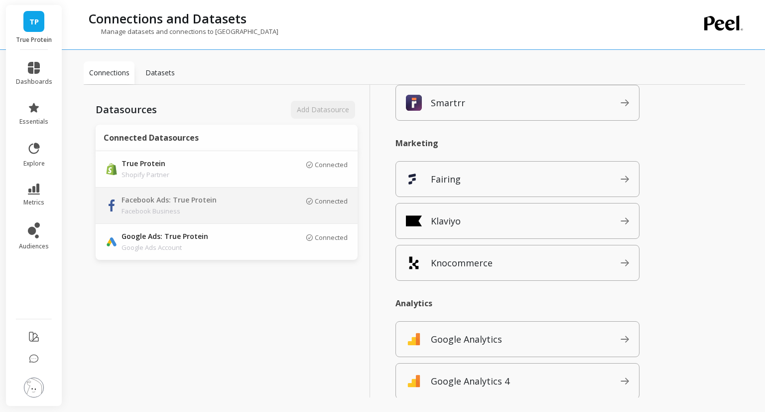
scroll to position [799, 0]
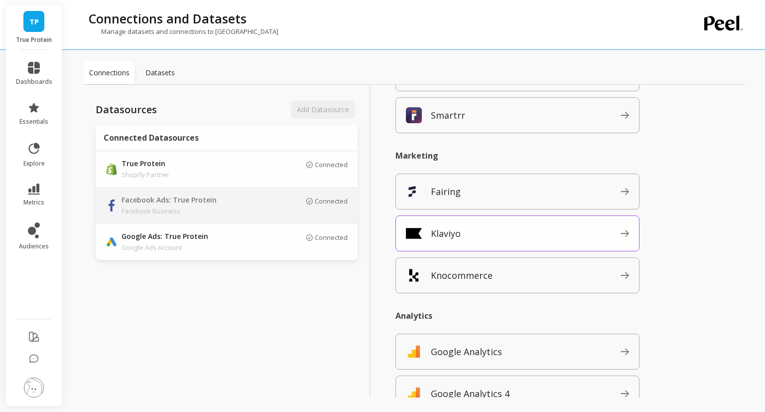
click at [495, 231] on span "Klaviyo" at bounding box center [526, 233] width 190 height 16
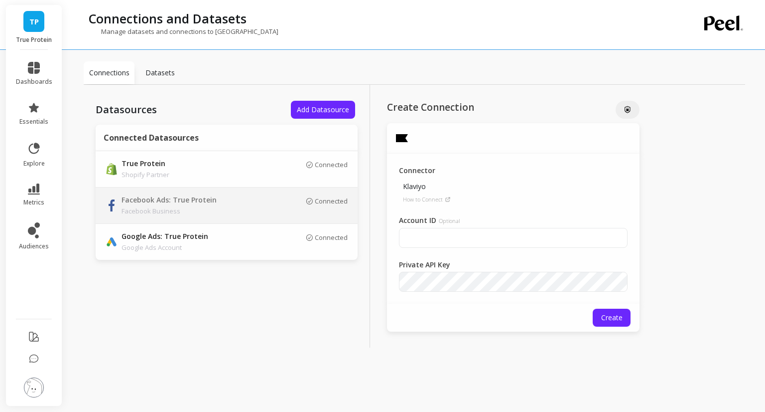
scroll to position [0, 0]
click at [495, 231] on input "Account ID Optional" at bounding box center [513, 238] width 229 height 20
click at [446, 198] on icon at bounding box center [448, 199] width 6 height 6
click at [425, 234] on input "Account ID Optional" at bounding box center [513, 238] width 229 height 20
paste input "H4FhUa"
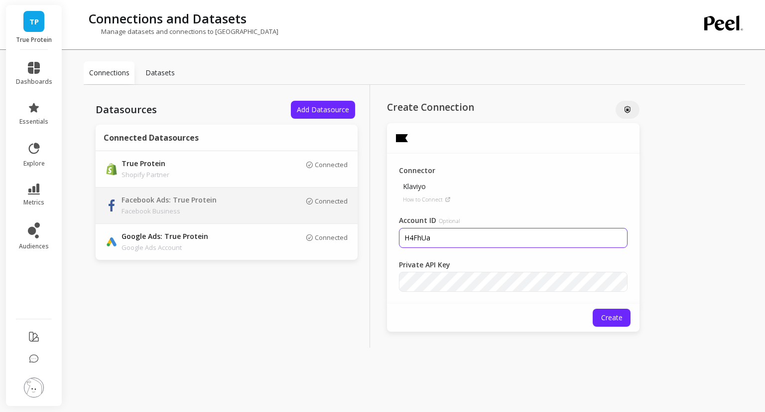
type input "H4FhUa"
click at [621, 321] on span "Create" at bounding box center [611, 316] width 21 height 9
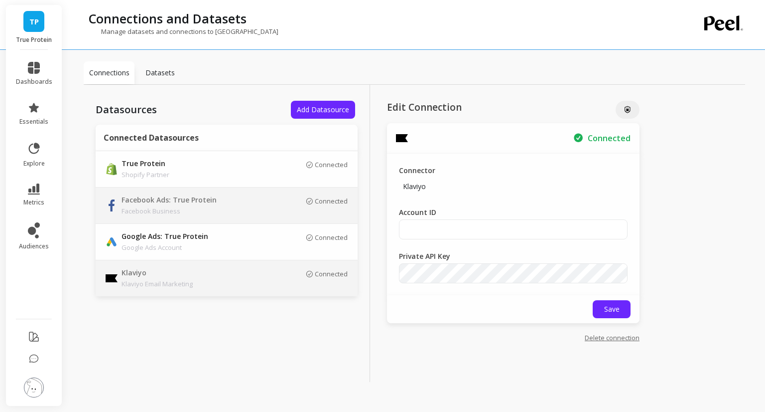
click at [604, 336] on link "Delete connection" at bounding box center [612, 337] width 55 height 9
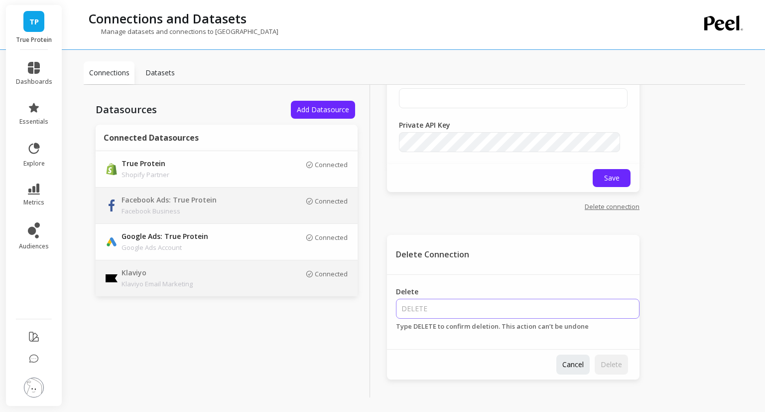
click at [531, 303] on input "Delete" at bounding box center [518, 308] width 244 height 20
type input "DELETE"
click at [614, 367] on span "Delete" at bounding box center [611, 363] width 21 height 9
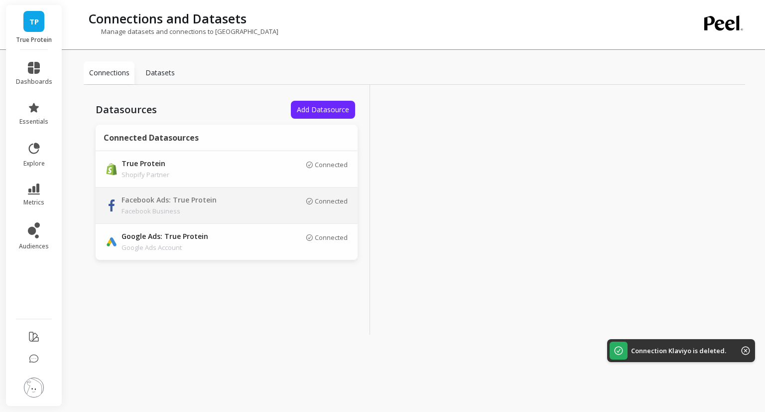
scroll to position [0, 0]
click at [317, 112] on span "Add Datasource" at bounding box center [323, 109] width 52 height 9
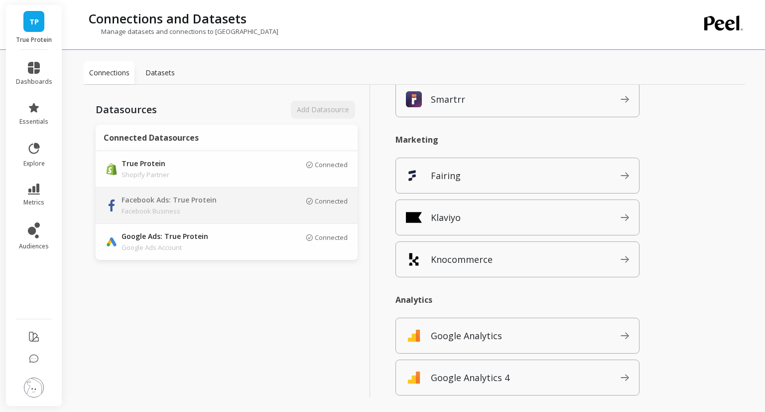
scroll to position [814, 0]
click at [480, 219] on span "Klaviyo" at bounding box center [526, 218] width 190 height 16
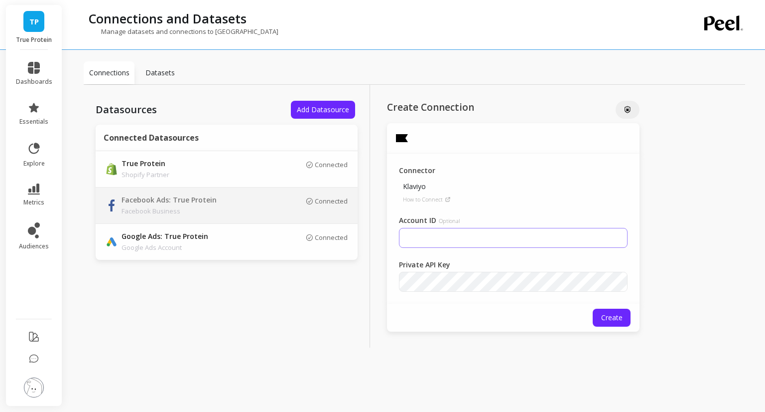
click at [431, 238] on input "Account ID Optional" at bounding box center [513, 238] width 229 height 20
paste input "H4FhUa"
type input "H4FhUa"
click at [604, 317] on span "Create" at bounding box center [611, 316] width 21 height 9
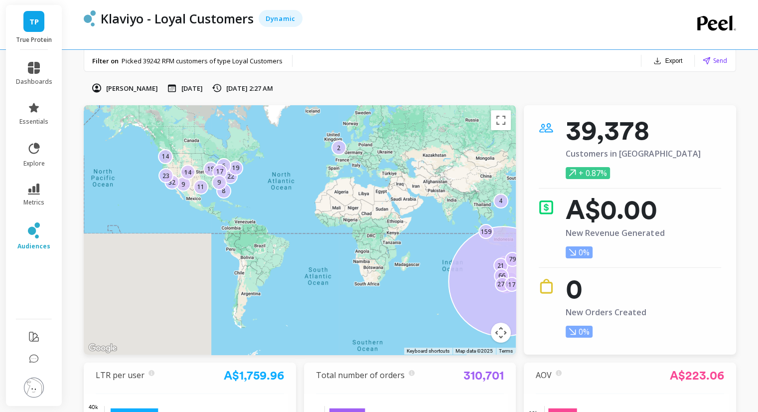
click at [713, 60] on span "Send" at bounding box center [720, 60] width 14 height 9
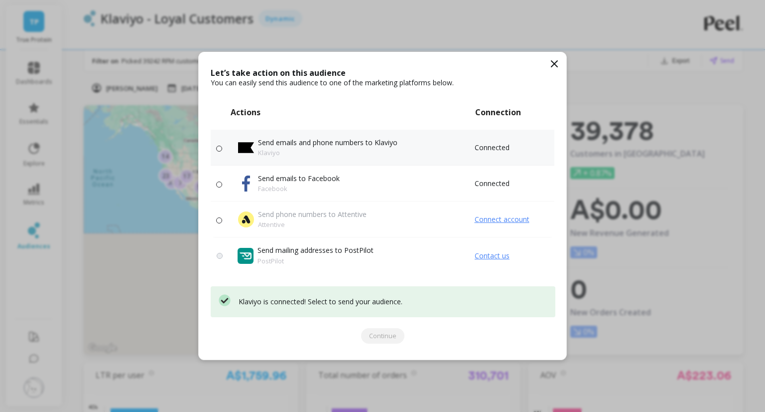
click at [251, 140] on div at bounding box center [246, 148] width 16 height 16
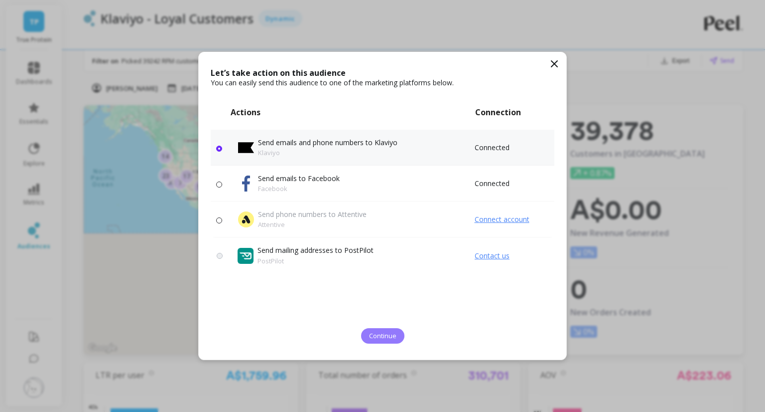
click at [371, 336] on span "Continue" at bounding box center [382, 335] width 27 height 9
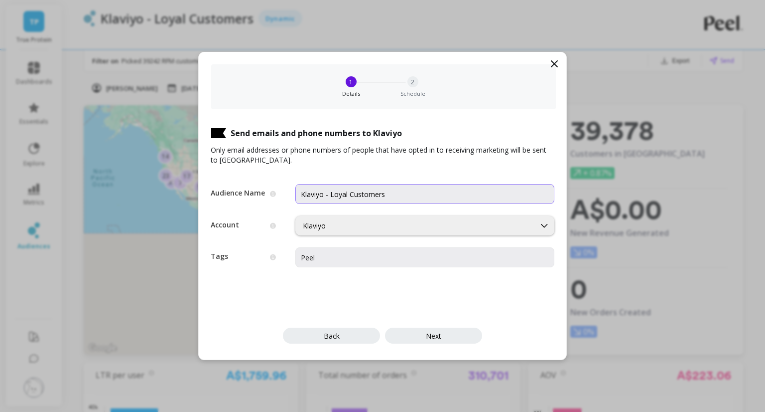
click at [317, 194] on input "Klaviyo - Loyal Customers" at bounding box center [424, 194] width 259 height 20
type input "Peel - Loyal Customers"
click at [430, 337] on span "Next" at bounding box center [433, 335] width 15 height 9
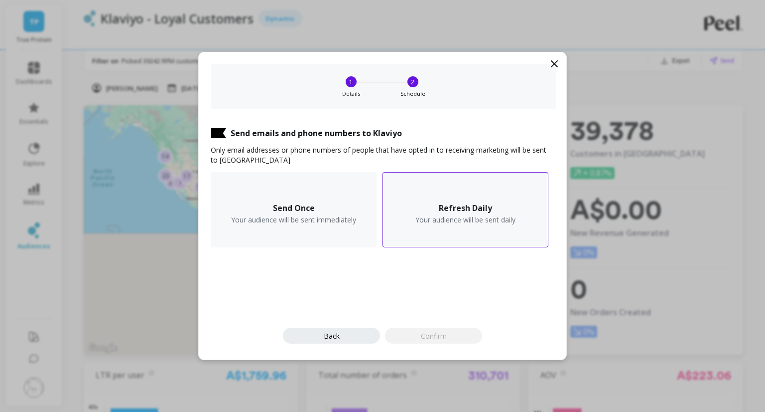
click at [471, 233] on div "Refresh Daily Your audience will be sent daily" at bounding box center [466, 209] width 166 height 75
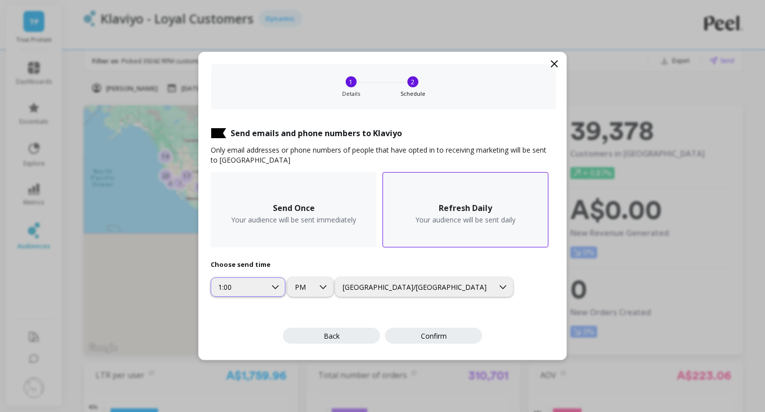
click at [255, 284] on div "1:00" at bounding box center [238, 286] width 41 height 9
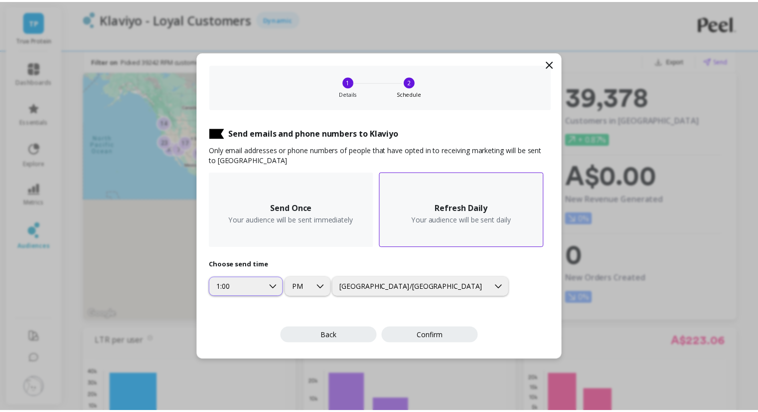
scroll to position [39, 0]
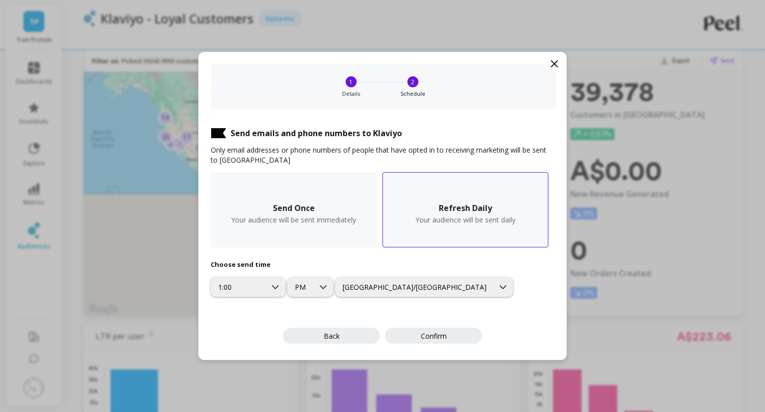
click at [474, 316] on div "Send emails and phone numbers to Klaviyo Only email addresses or phone numbers …" at bounding box center [383, 234] width 368 height 250
click at [452, 334] on button "Confirm" at bounding box center [433, 335] width 97 height 16
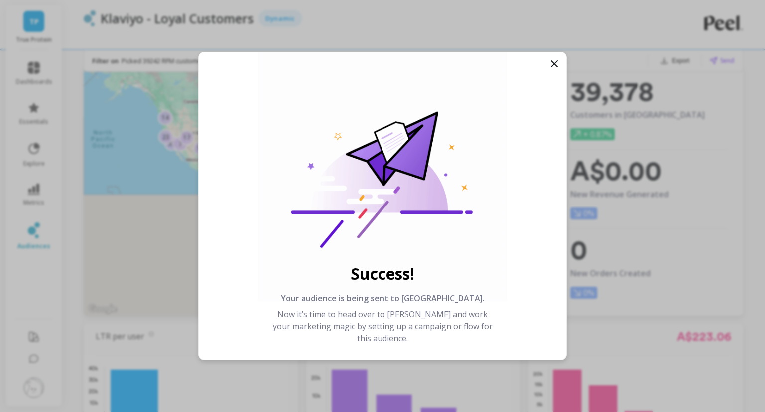
click at [554, 65] on icon at bounding box center [555, 64] width 12 height 12
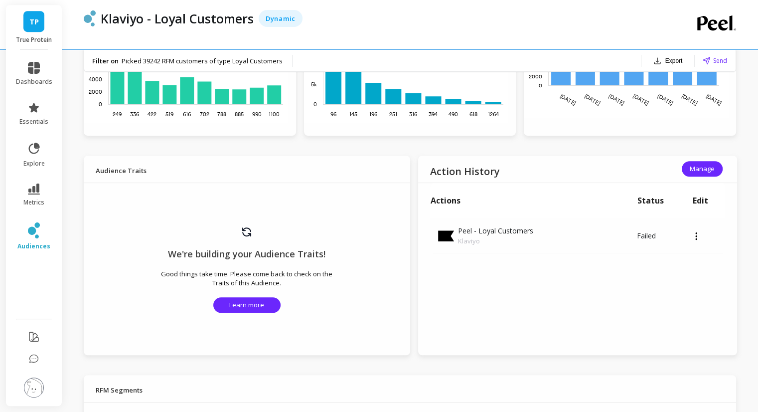
scroll to position [480, 0]
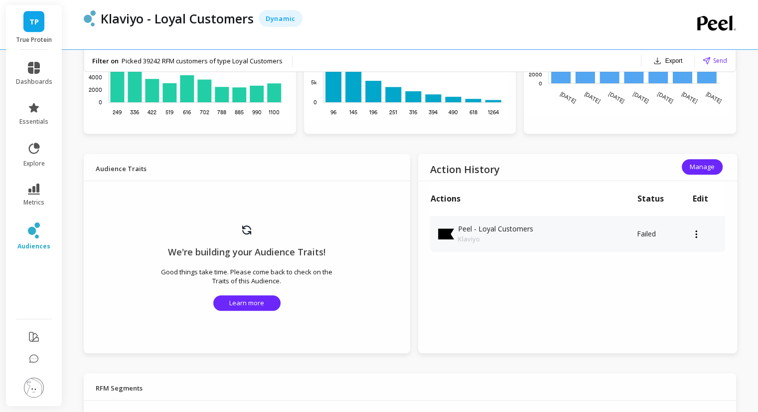
click at [696, 236] on icon at bounding box center [696, 234] width 2 height 8
click at [626, 273] on div "Action History Manage Actions Status Edit Peel - Loyal Customers Klaviyo Failed" at bounding box center [577, 252] width 319 height 199
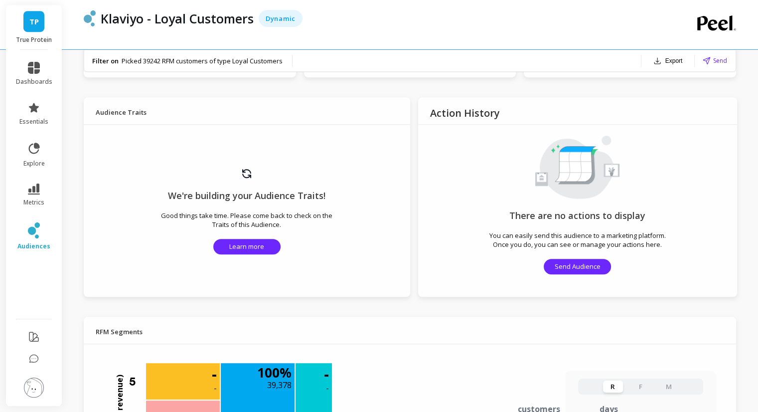
scroll to position [512, 0]
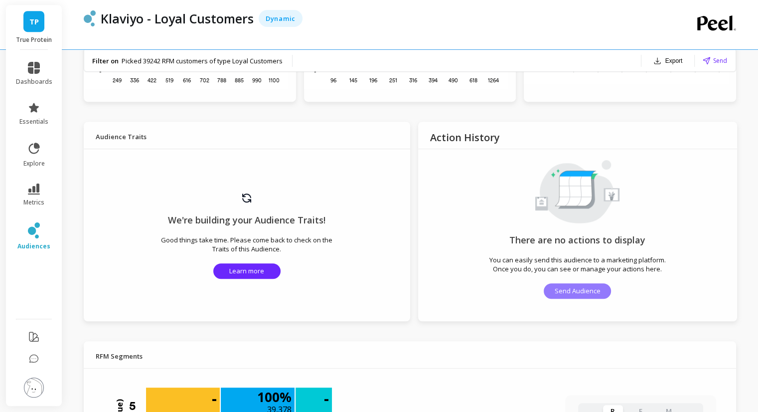
click at [580, 289] on span "Send Audience" at bounding box center [578, 290] width 46 height 9
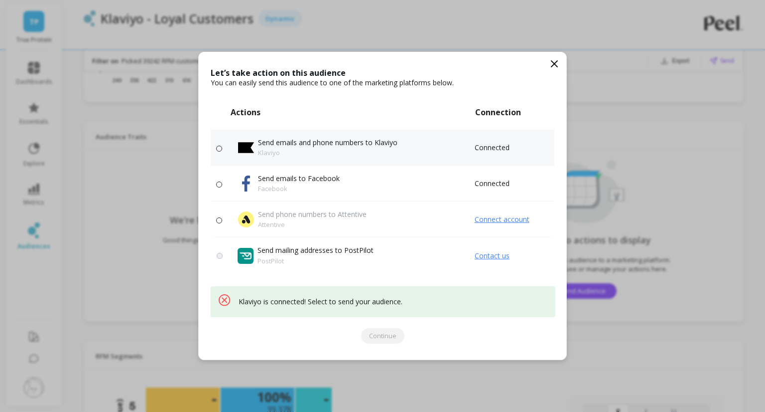
click at [359, 149] on p "Klaviyo" at bounding box center [328, 152] width 140 height 10
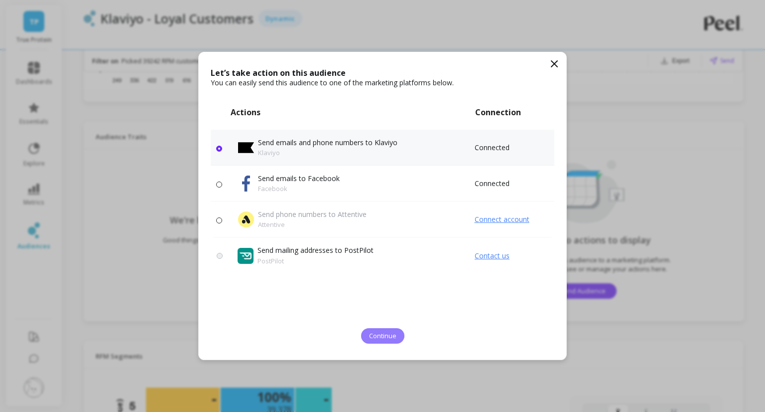
click at [388, 333] on span "Continue" at bounding box center [382, 335] width 27 height 9
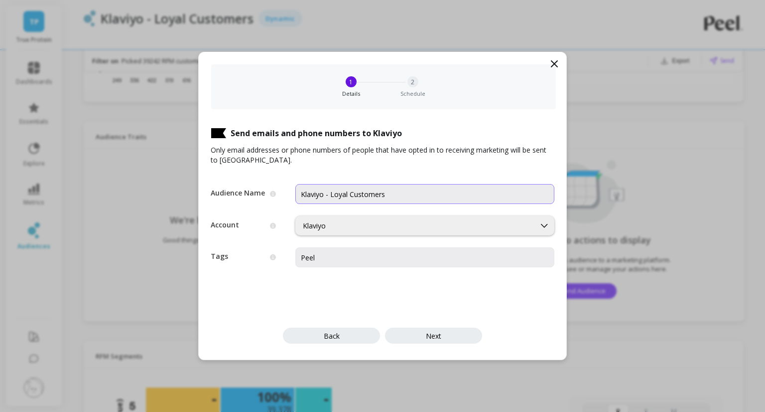
click at [318, 197] on input "Klaviyo - Loyal Customers" at bounding box center [424, 194] width 259 height 20
type input "Peel - Loyal Customers"
click at [441, 222] on div "Klaviyo" at bounding box center [415, 225] width 225 height 9
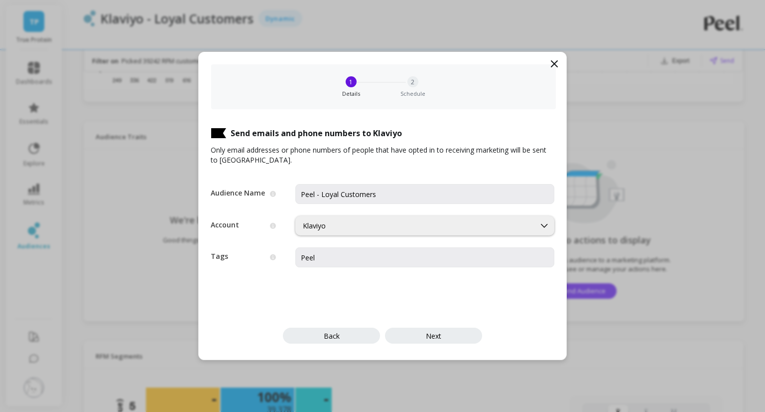
click at [441, 222] on div "Klaviyo" at bounding box center [415, 225] width 225 height 9
click at [363, 250] on div "Klaviyo" at bounding box center [425, 249] width 246 height 9
click at [368, 256] on input "Peel" at bounding box center [424, 257] width 259 height 20
click at [424, 337] on button "Next" at bounding box center [433, 335] width 97 height 16
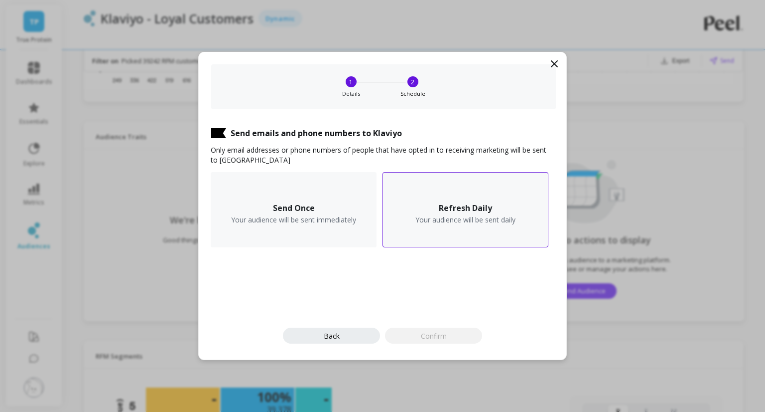
click at [467, 203] on h3 "Refresh Daily" at bounding box center [465, 208] width 53 height 10
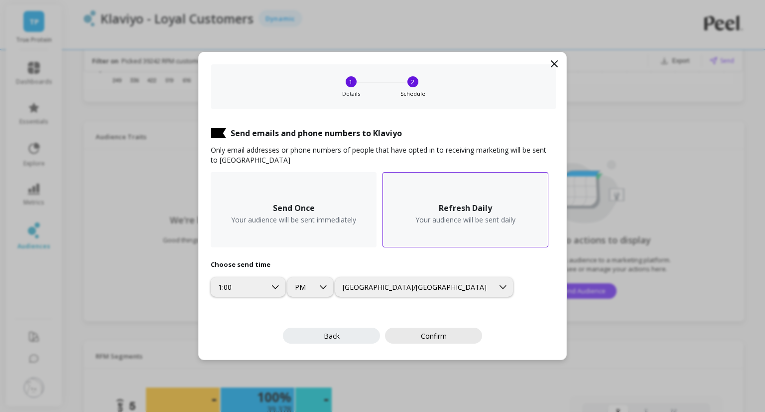
click at [444, 339] on span "Confirm" at bounding box center [434, 335] width 26 height 9
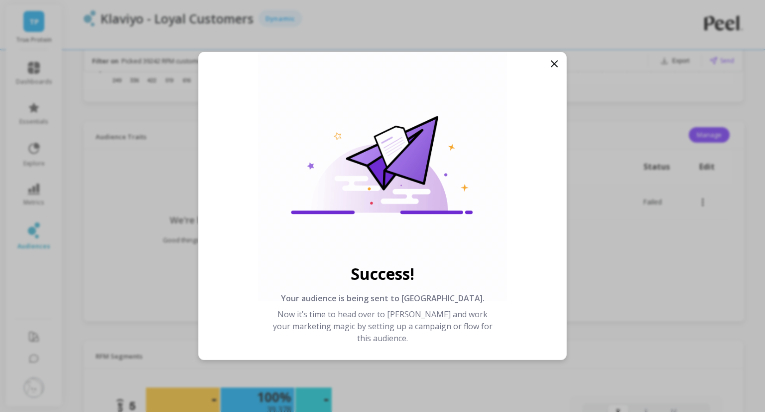
click at [551, 67] on icon at bounding box center [555, 64] width 12 height 12
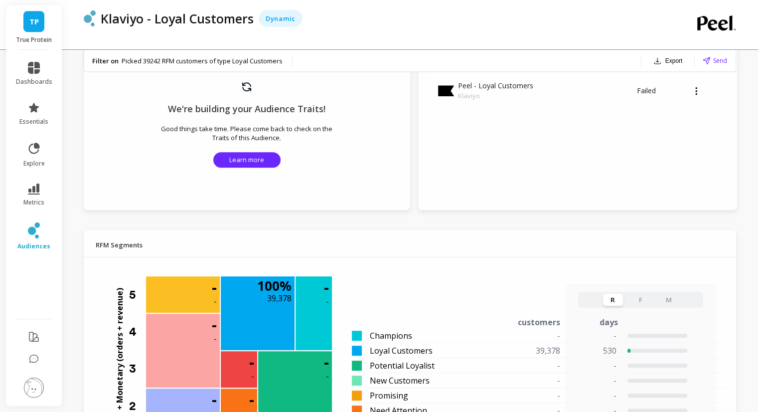
scroll to position [533, 0]
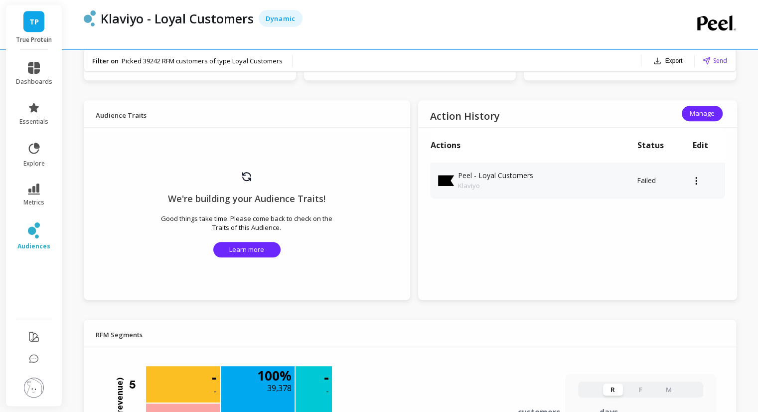
click at [695, 181] on icon at bounding box center [696, 180] width 2 height 8
click at [501, 225] on div "Action History Manage Actions Status Edit Peel - Loyal Customers Klaviyo Failed" at bounding box center [577, 199] width 319 height 199
